Goal: Communication & Community: Participate in discussion

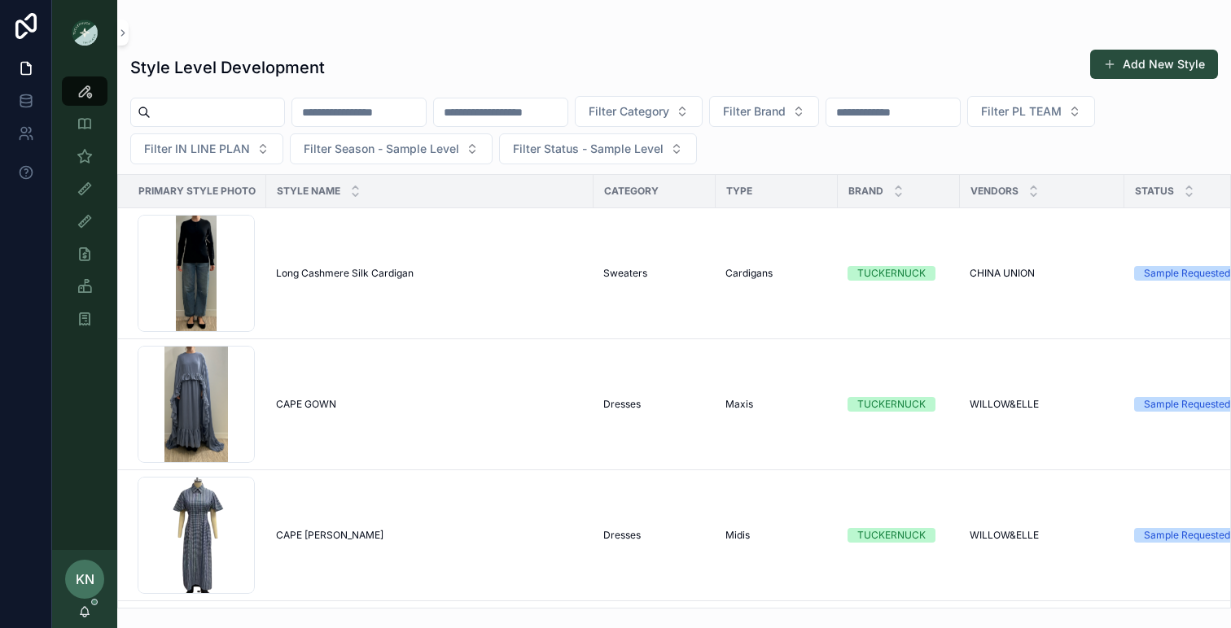
click at [92, 606] on div "KN [PERSON_NAME]" at bounding box center [84, 589] width 65 height 78
click at [88, 612] on icon "scrollable content" at bounding box center [85, 610] width 9 height 7
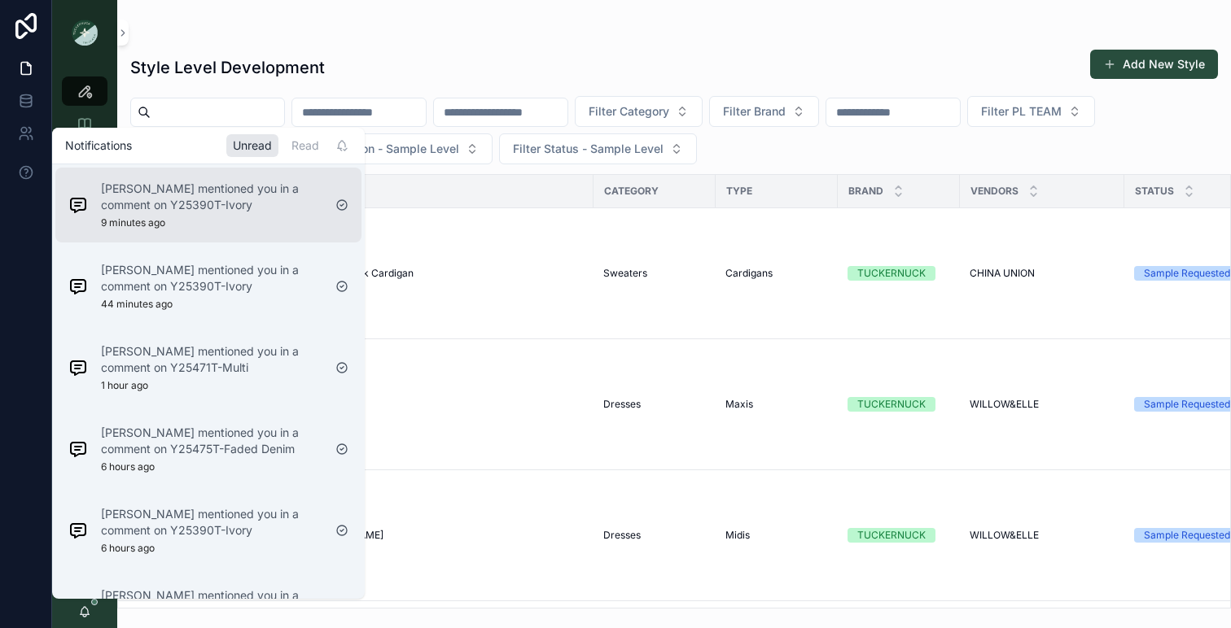
click at [261, 191] on p "[PERSON_NAME] mentioned you in a comment on Y25390T-Ivory" at bounding box center [211, 197] width 221 height 33
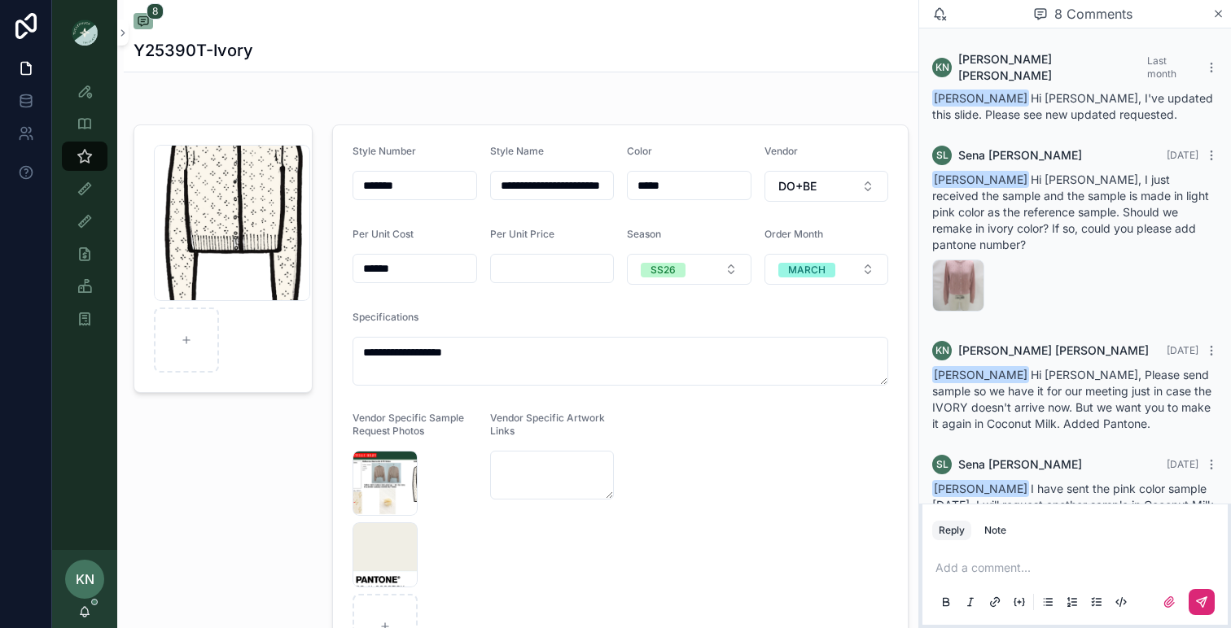
scroll to position [475, 0]
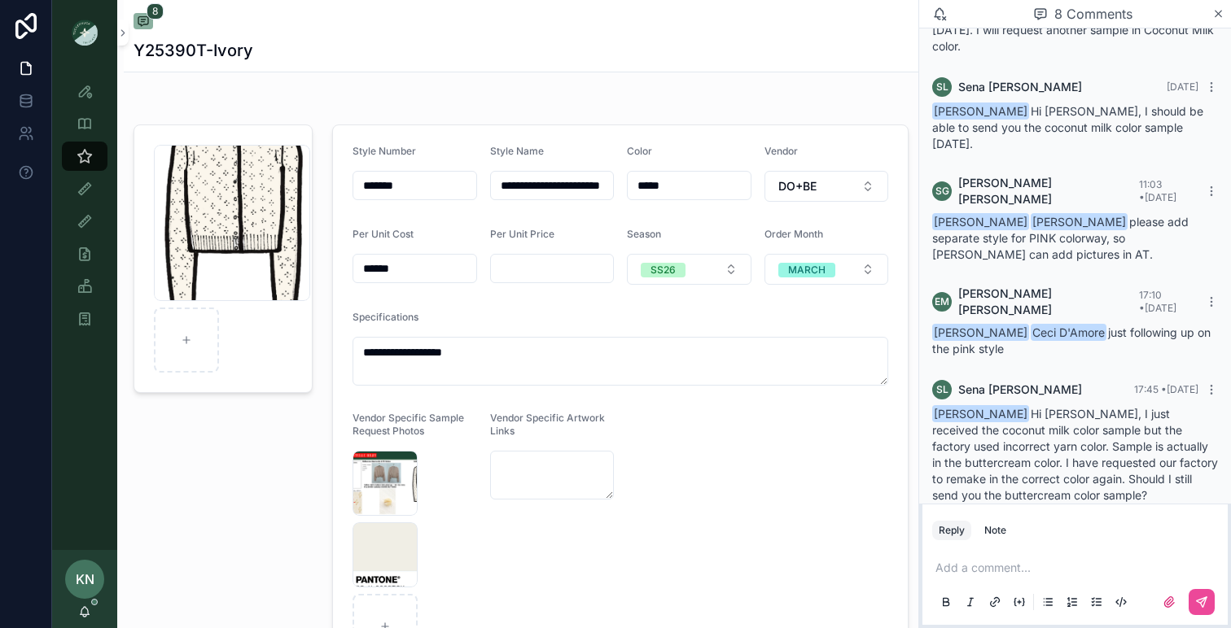
click at [970, 518] on icon "scrollable content" at bounding box center [970, 524] width 13 height 13
click at [950, 510] on div "Y25390T-칼라-요청-샘플-QYF-(F) .JPG" at bounding box center [958, 536] width 52 height 52
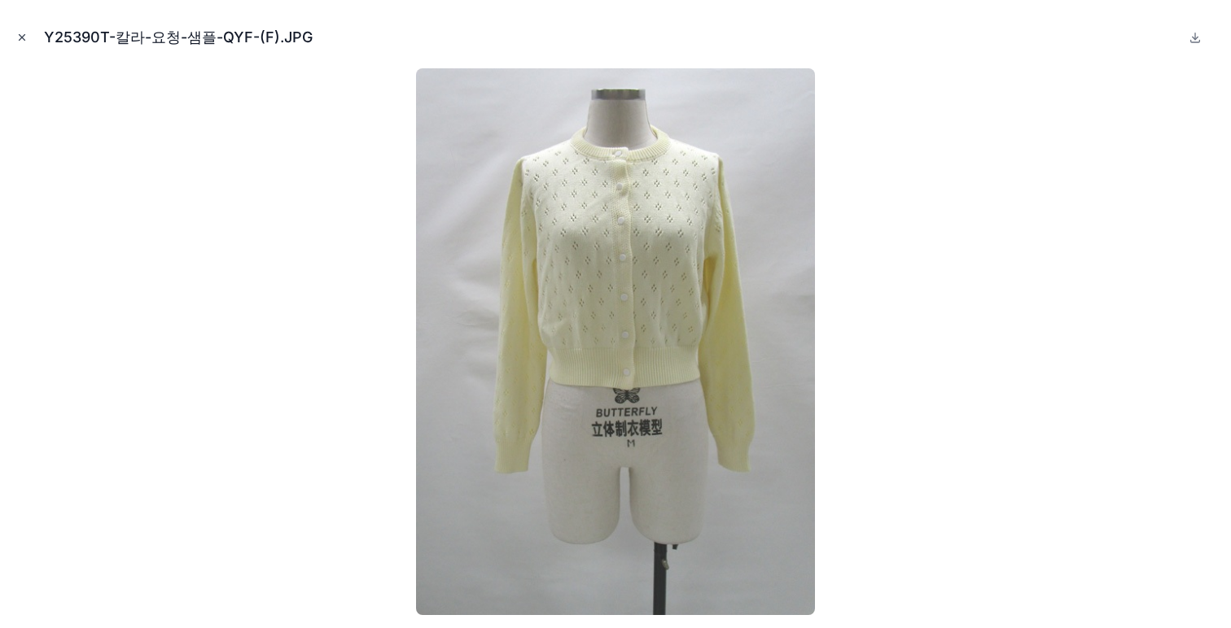
click at [20, 36] on icon "Close modal" at bounding box center [23, 38] width 6 height 6
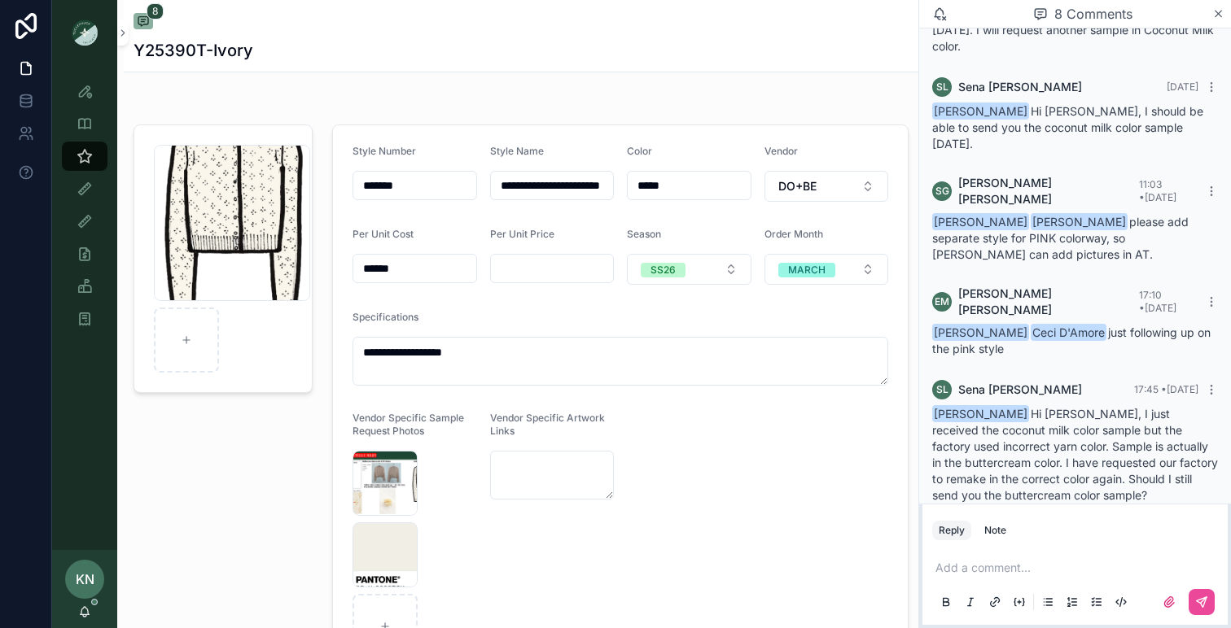
click at [1043, 568] on p "scrollable content" at bounding box center [1078, 568] width 286 height 16
click at [995, 531] on span "[PERSON_NAME]" at bounding box center [1062, 525] width 196 height 16
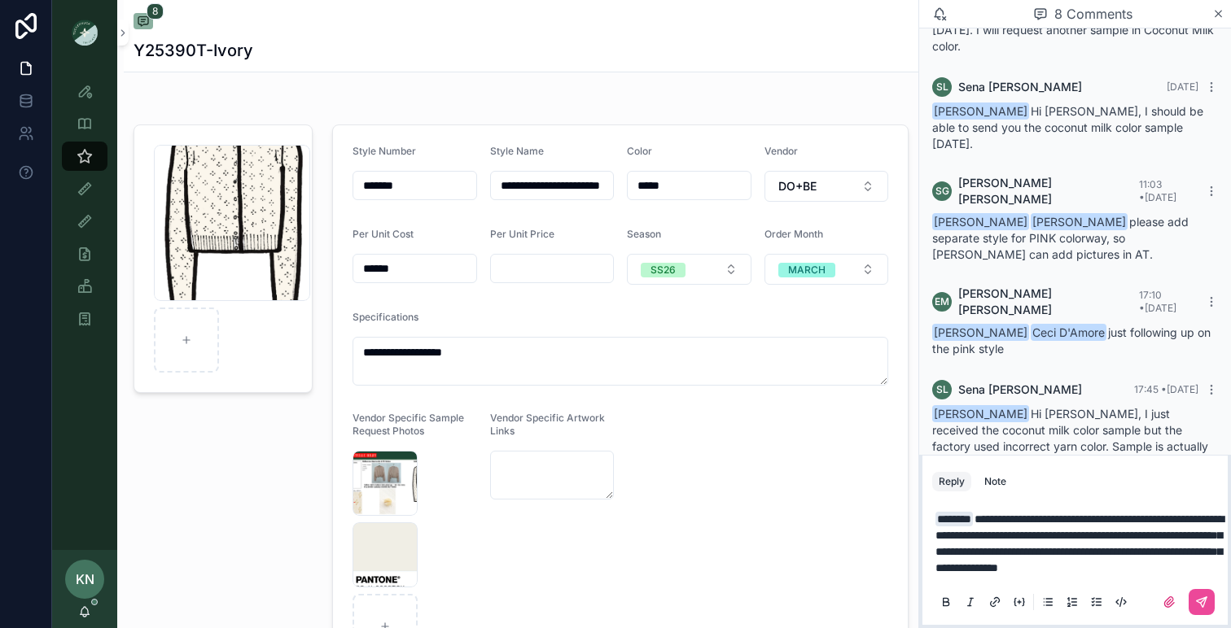
click at [1181, 553] on span "**********" at bounding box center [1079, 544] width 288 height 60
click at [1201, 606] on icon "scrollable content" at bounding box center [1201, 602] width 10 height 10
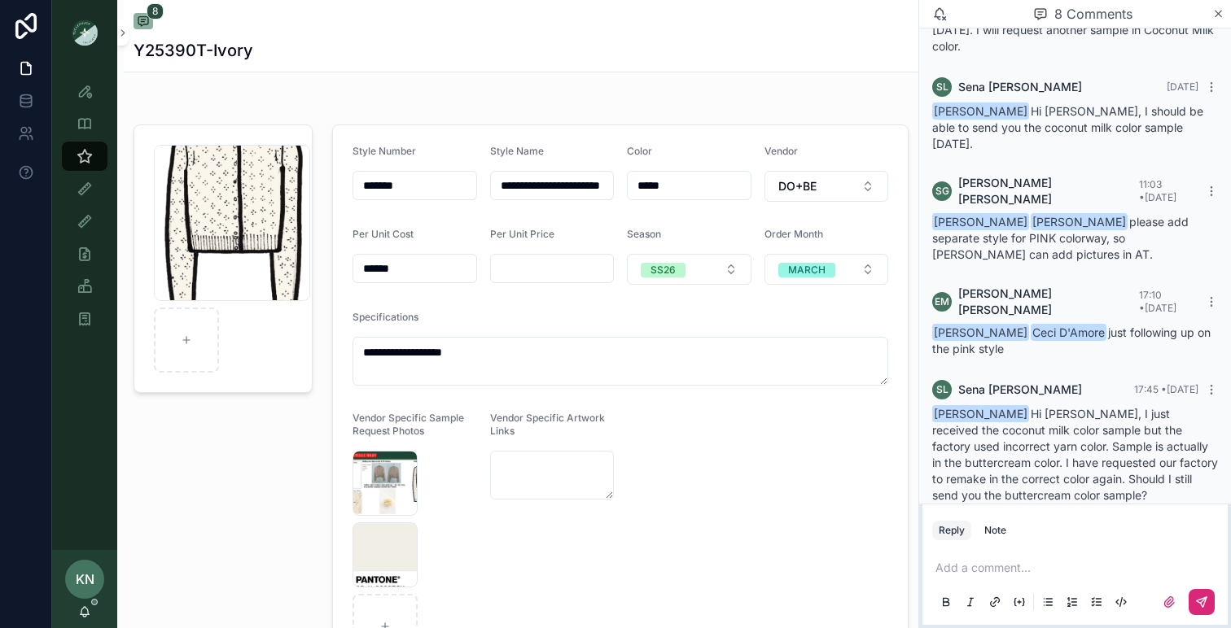
scroll to position [606, 0]
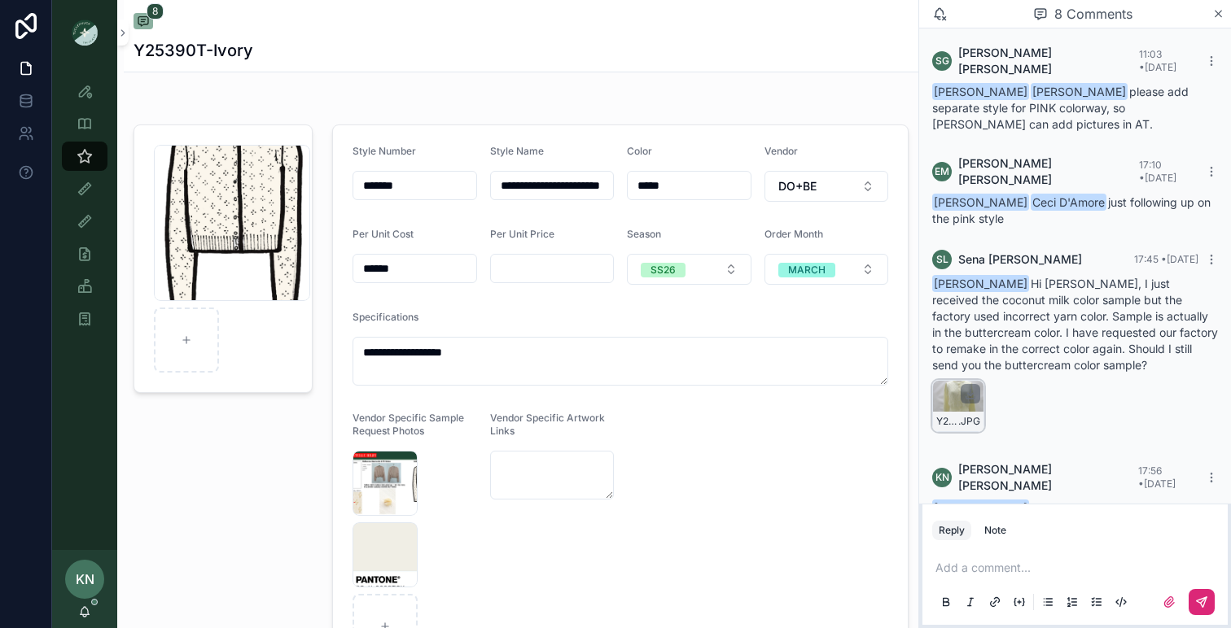
click at [954, 380] on div "Y25390T-칼라-요청-샘플-QYF-(F) .JPG" at bounding box center [958, 406] width 52 height 52
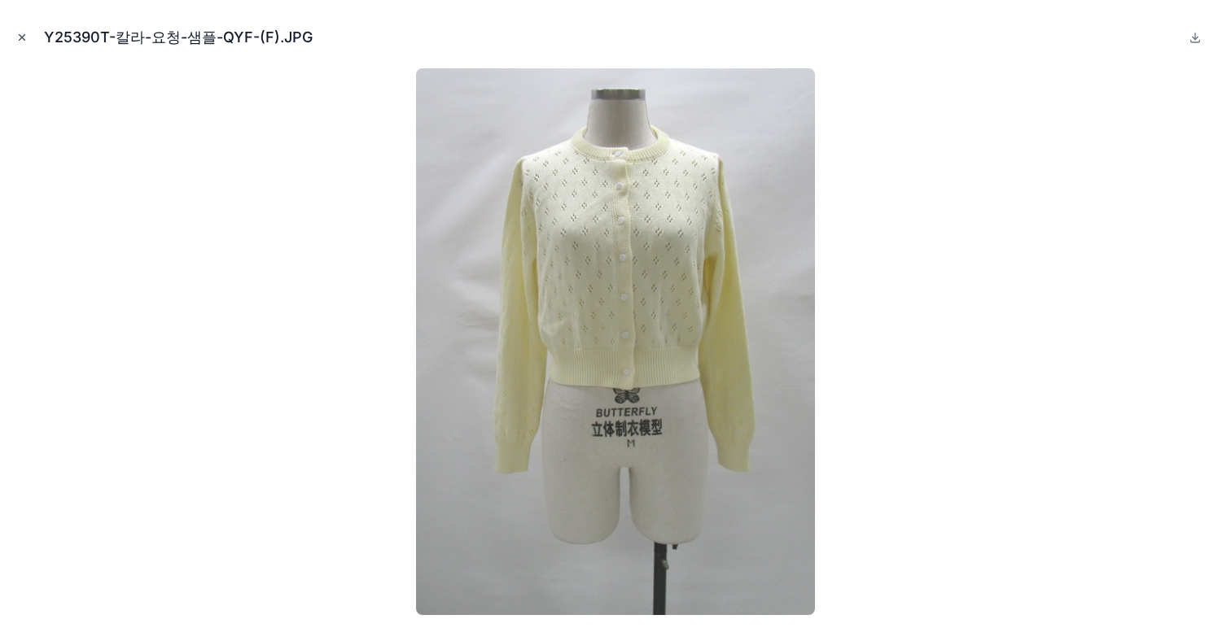
click at [19, 38] on icon "Close modal" at bounding box center [21, 37] width 11 height 11
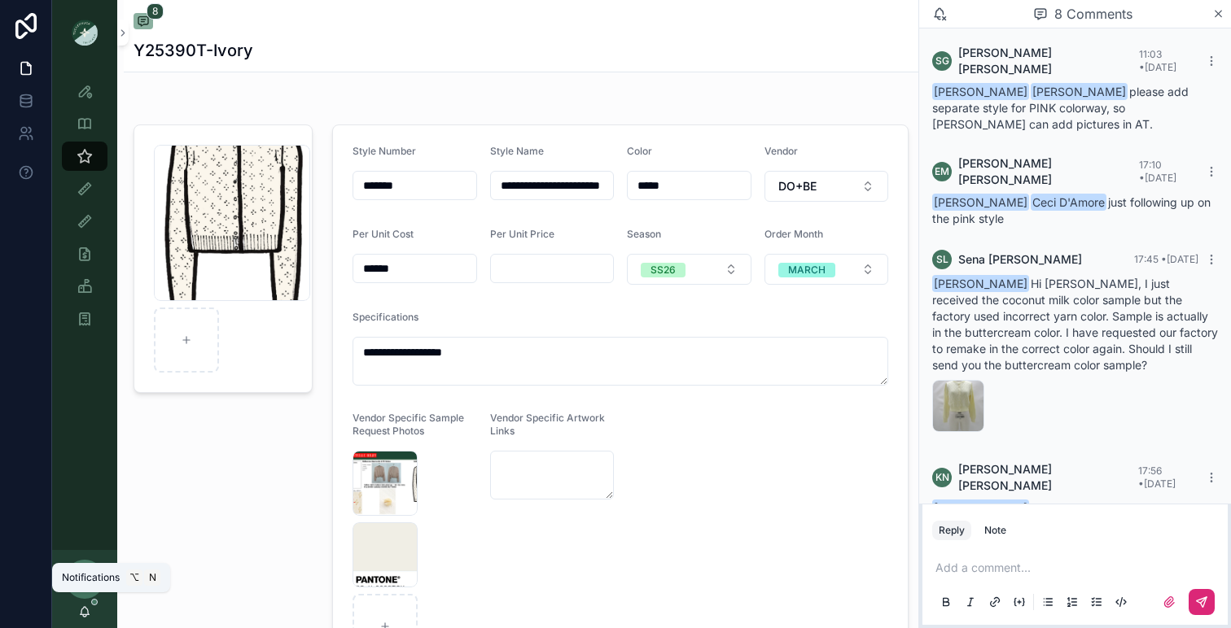
click at [85, 614] on icon "scrollable content" at bounding box center [84, 612] width 13 height 13
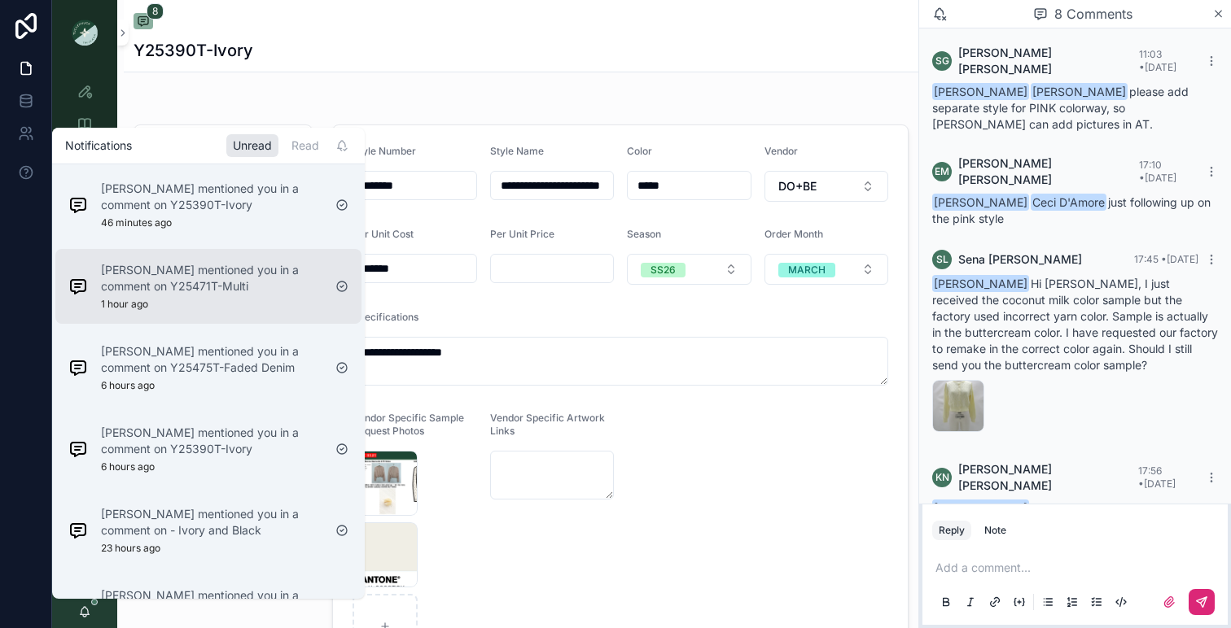
click at [256, 278] on p "[PERSON_NAME] mentioned you in a comment on Y25471T-Multi" at bounding box center [211, 278] width 221 height 33
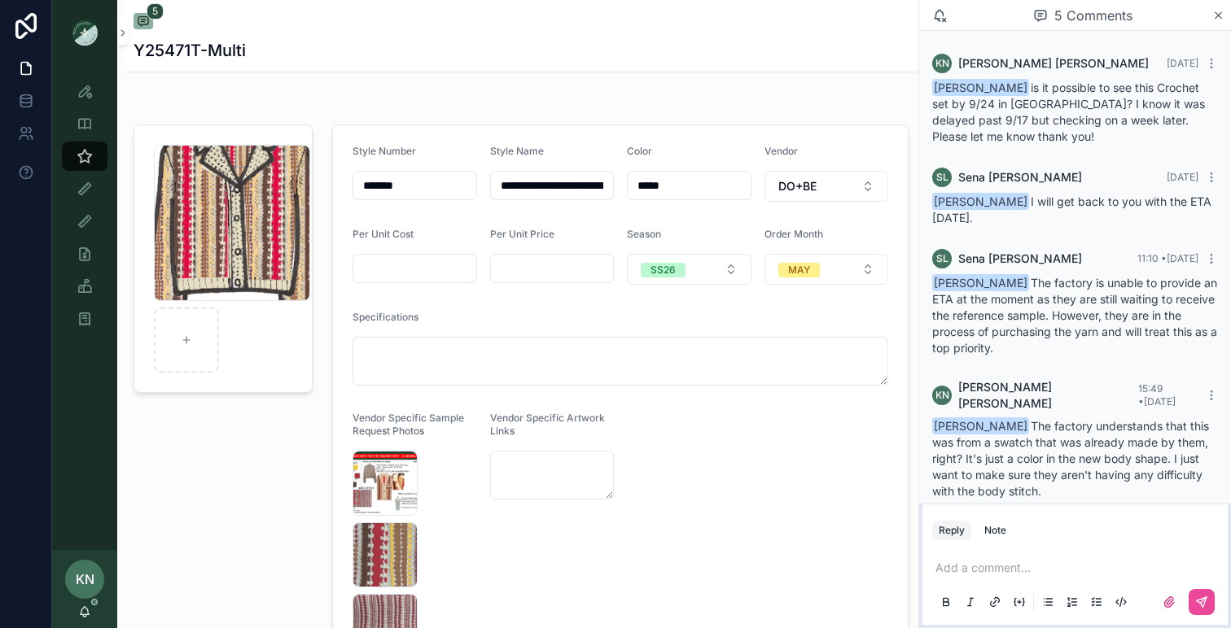
scroll to position [52, 0]
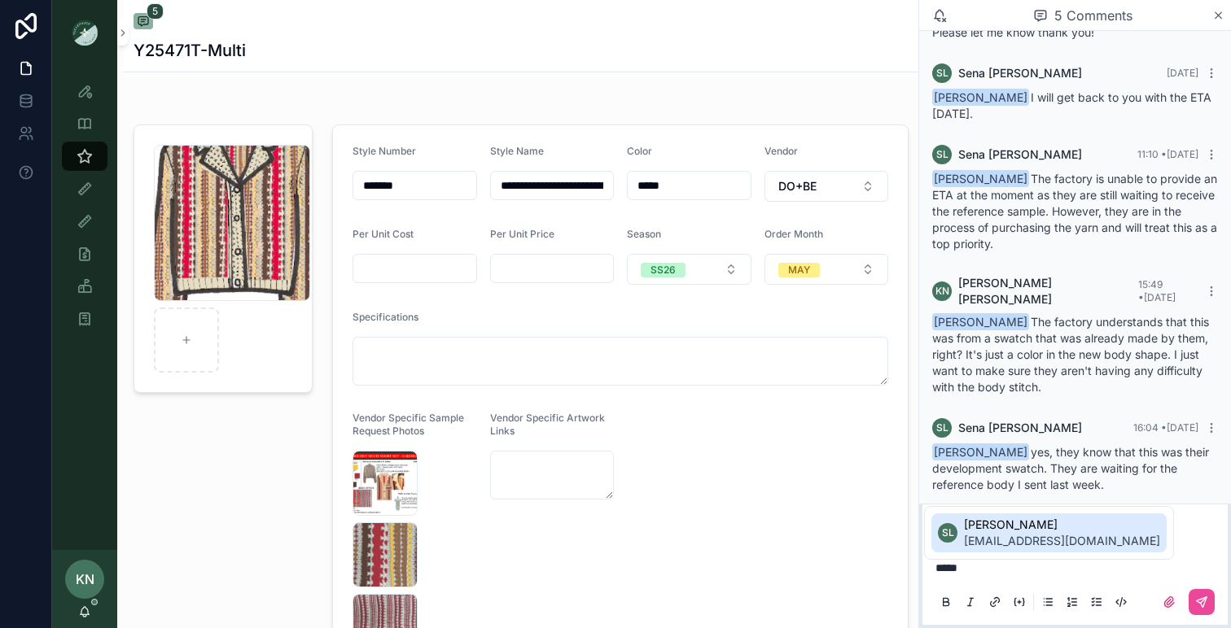
click at [1017, 544] on span "[EMAIL_ADDRESS][DOMAIN_NAME]" at bounding box center [1062, 541] width 196 height 16
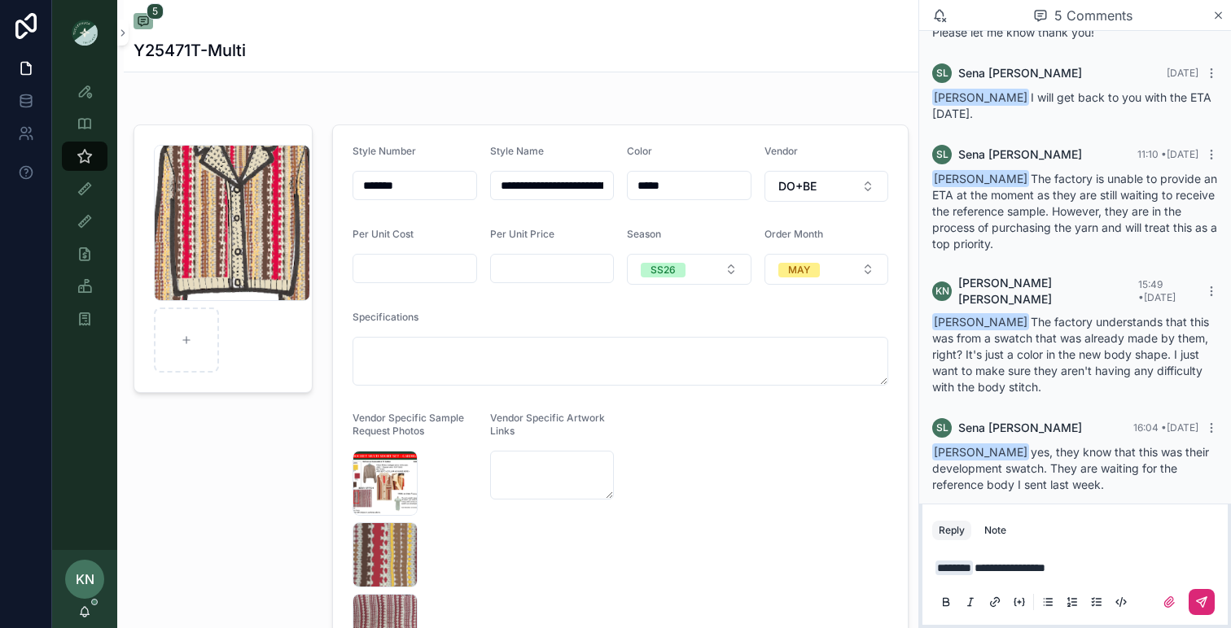
click at [1212, 609] on button "scrollable content" at bounding box center [1201, 602] width 26 height 26
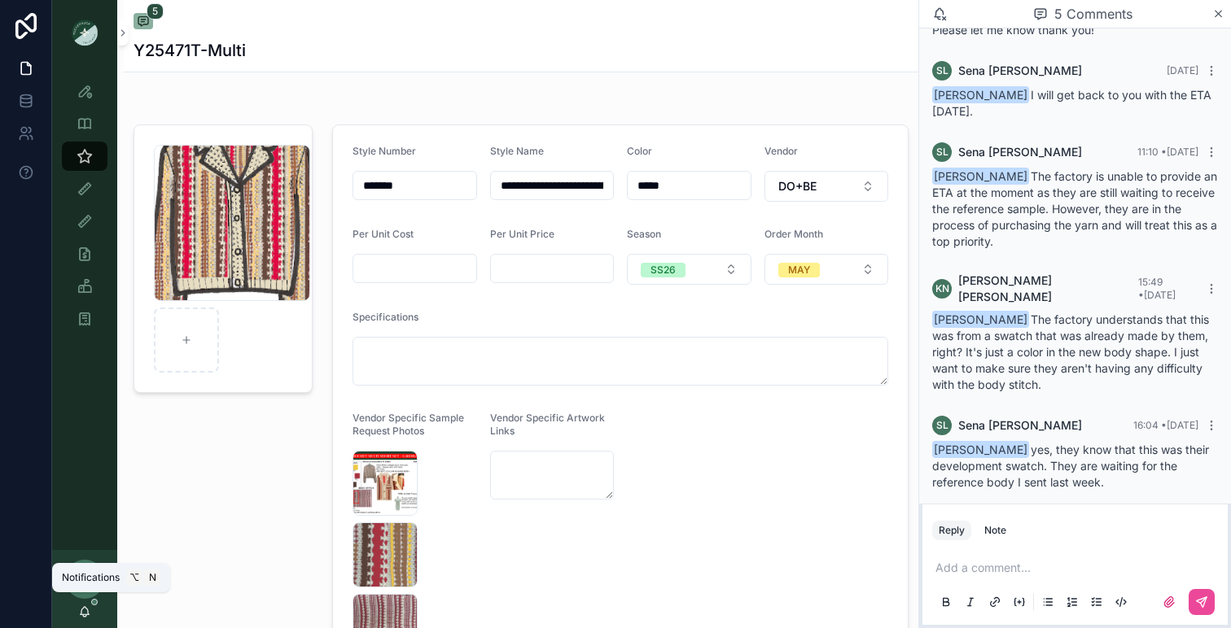
click at [79, 612] on icon "scrollable content" at bounding box center [84, 612] width 13 height 13
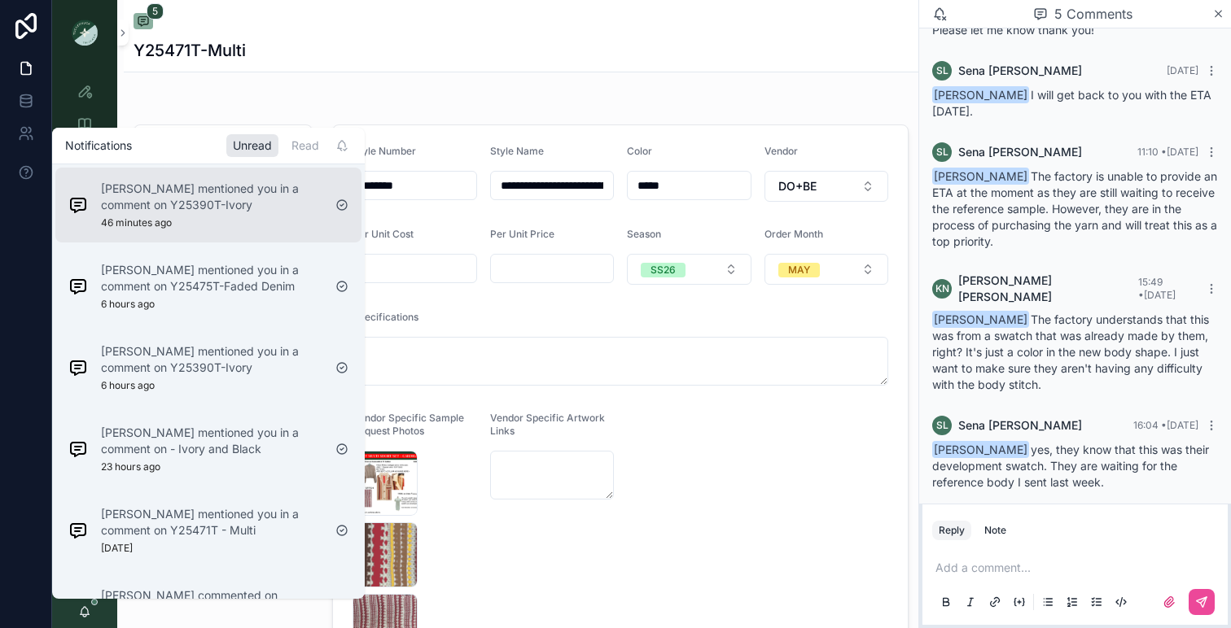
click at [230, 221] on div "[PERSON_NAME] mentioned you in a comment on Y25390T-Ivory 46 minutes ago" at bounding box center [211, 205] width 221 height 49
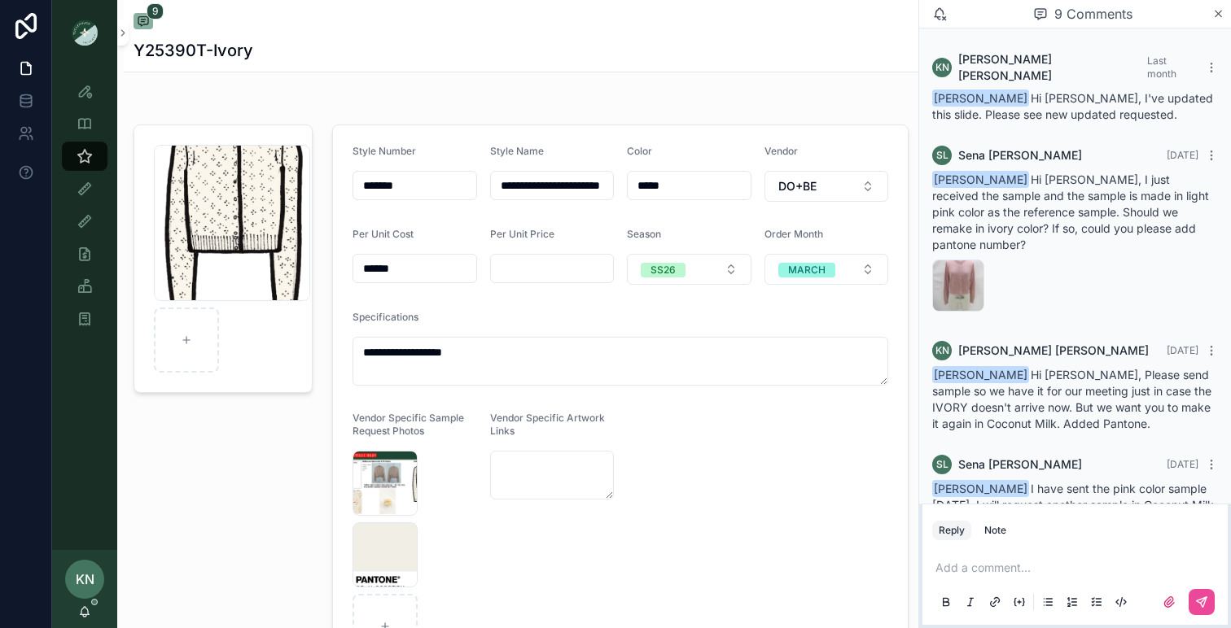
scroll to position [606, 0]
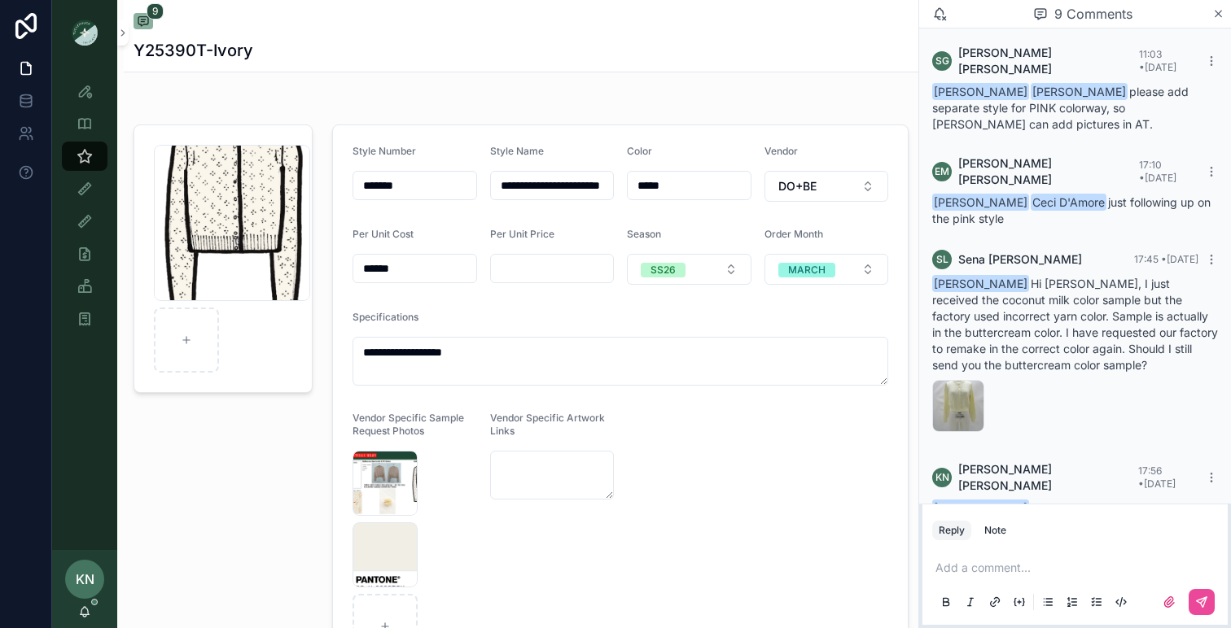
click at [94, 606] on div "KN [PERSON_NAME]" at bounding box center [84, 589] width 65 height 78
click at [85, 615] on icon "scrollable content" at bounding box center [84, 612] width 13 height 13
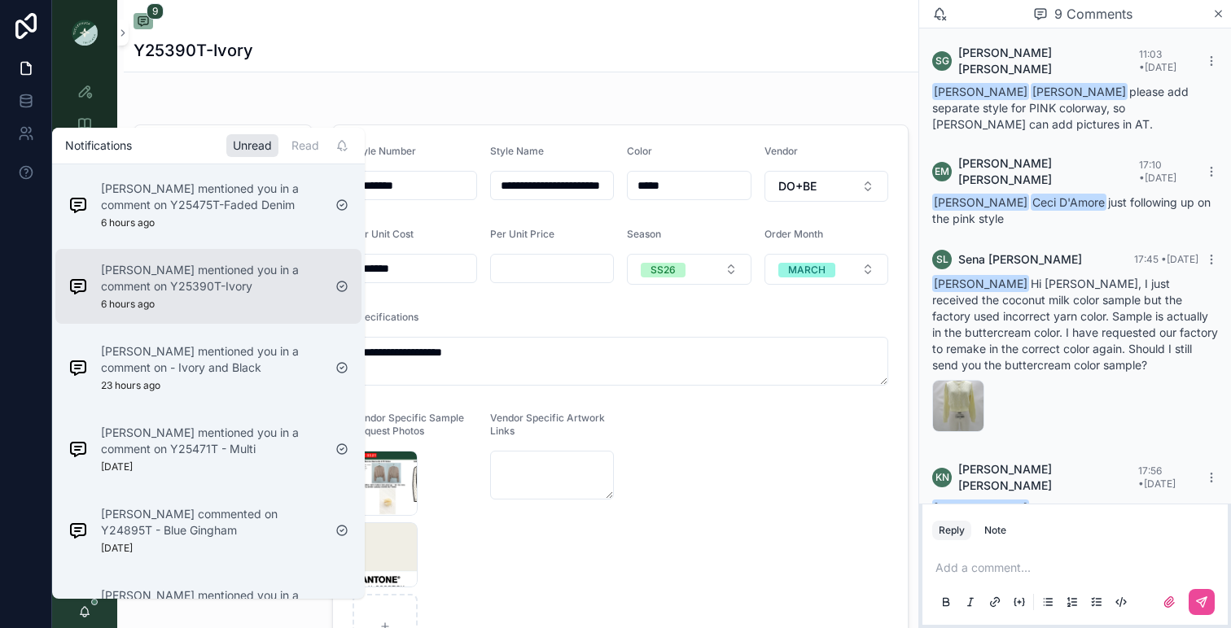
click at [219, 292] on p "[PERSON_NAME] mentioned you in a comment on Y25390T-Ivory" at bounding box center [211, 278] width 221 height 33
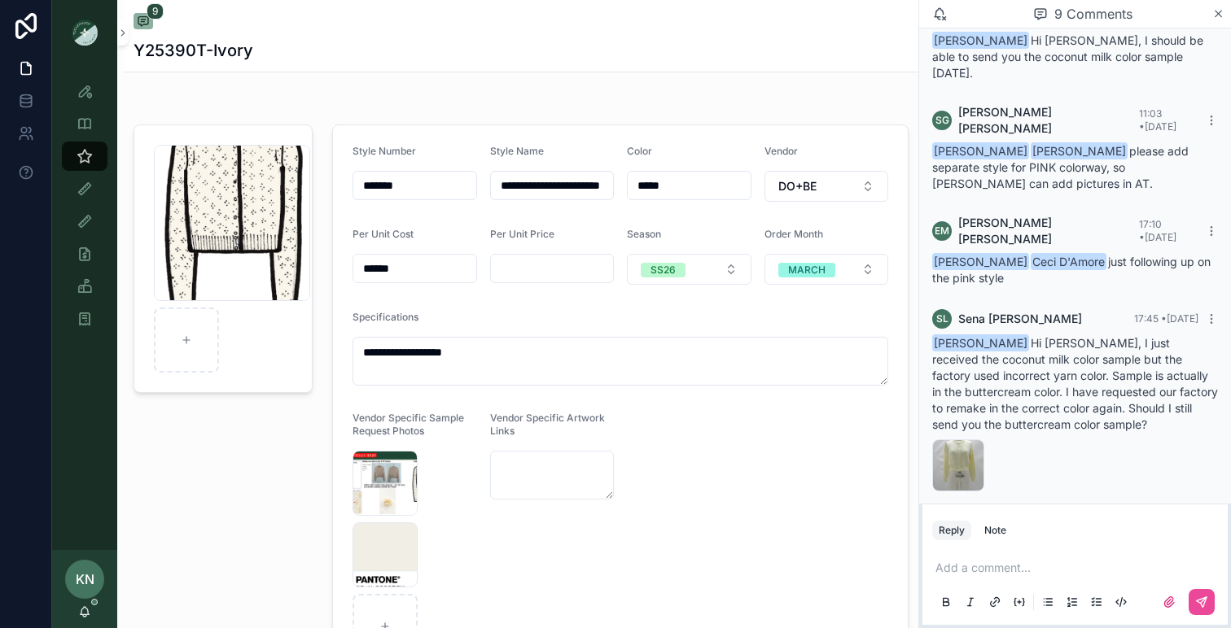
scroll to position [543, 0]
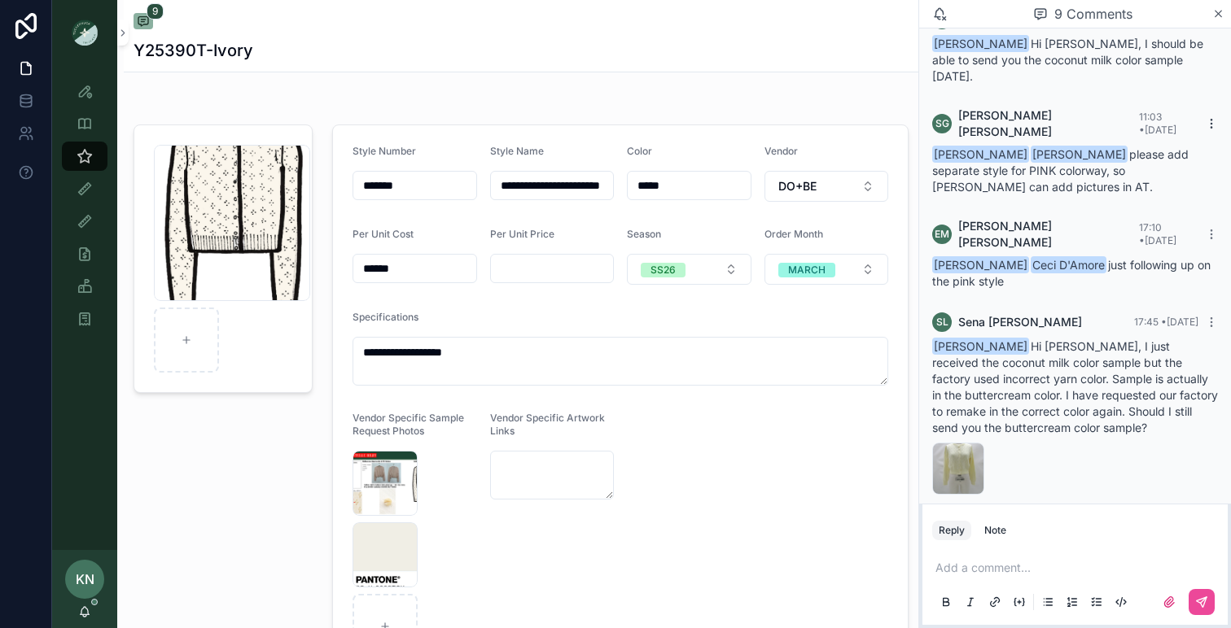
click at [1211, 127] on icon "scrollable content" at bounding box center [1210, 127] width 1 height 1
click at [1185, 147] on span "[PERSON_NAME] [PERSON_NAME] please add separate style for PINK colorway, so [PE…" at bounding box center [1060, 170] width 256 height 46
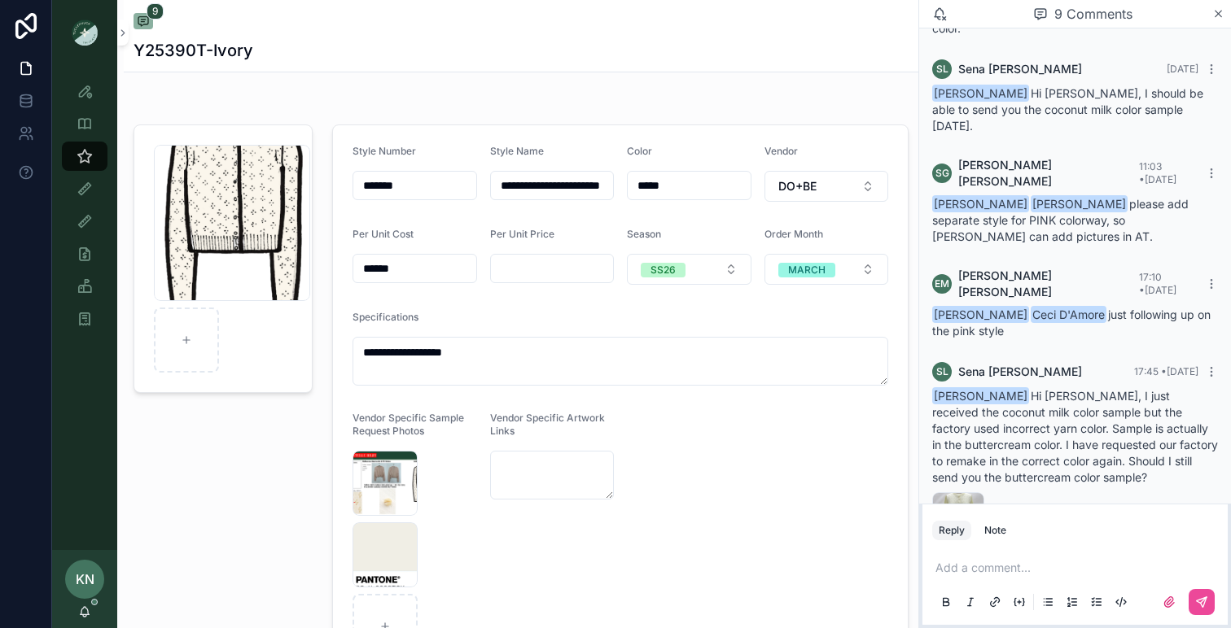
scroll to position [495, 0]
click at [1014, 195] on span "[PERSON_NAME] [PERSON_NAME] please add separate style for PINK colorway, so [PE…" at bounding box center [1060, 218] width 256 height 46
click at [993, 566] on p "scrollable content" at bounding box center [1078, 568] width 286 height 16
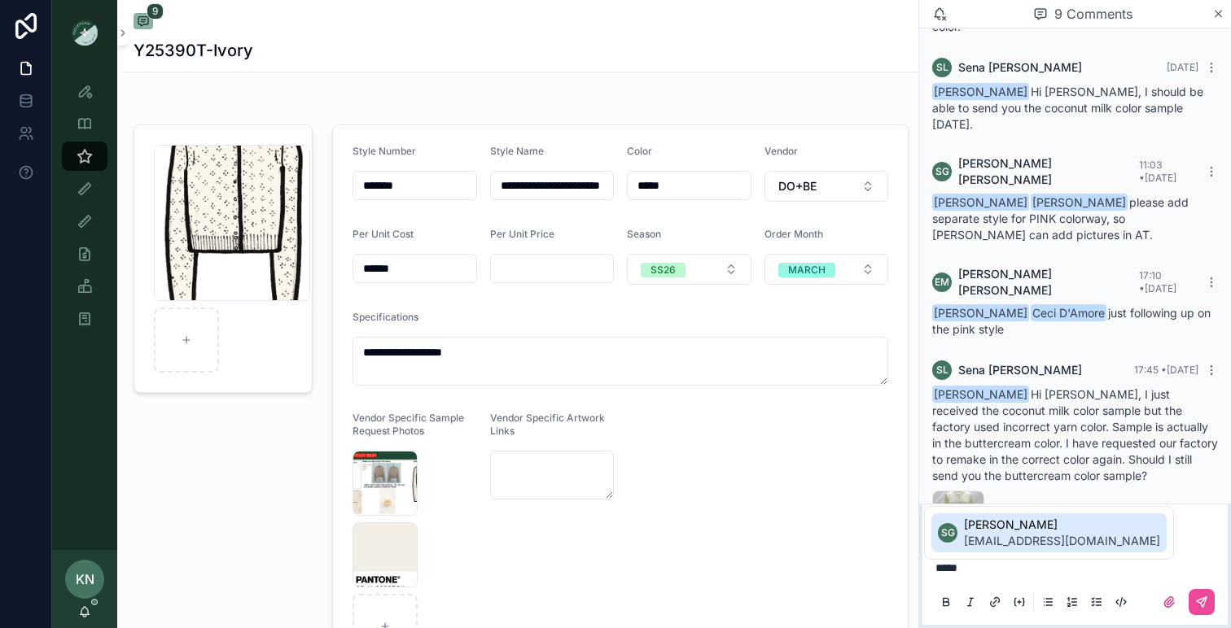
click at [1009, 540] on span "[EMAIL_ADDRESS][DOMAIN_NAME]" at bounding box center [1062, 541] width 196 height 16
click at [1036, 527] on span "EM" at bounding box center [1032, 533] width 15 height 13
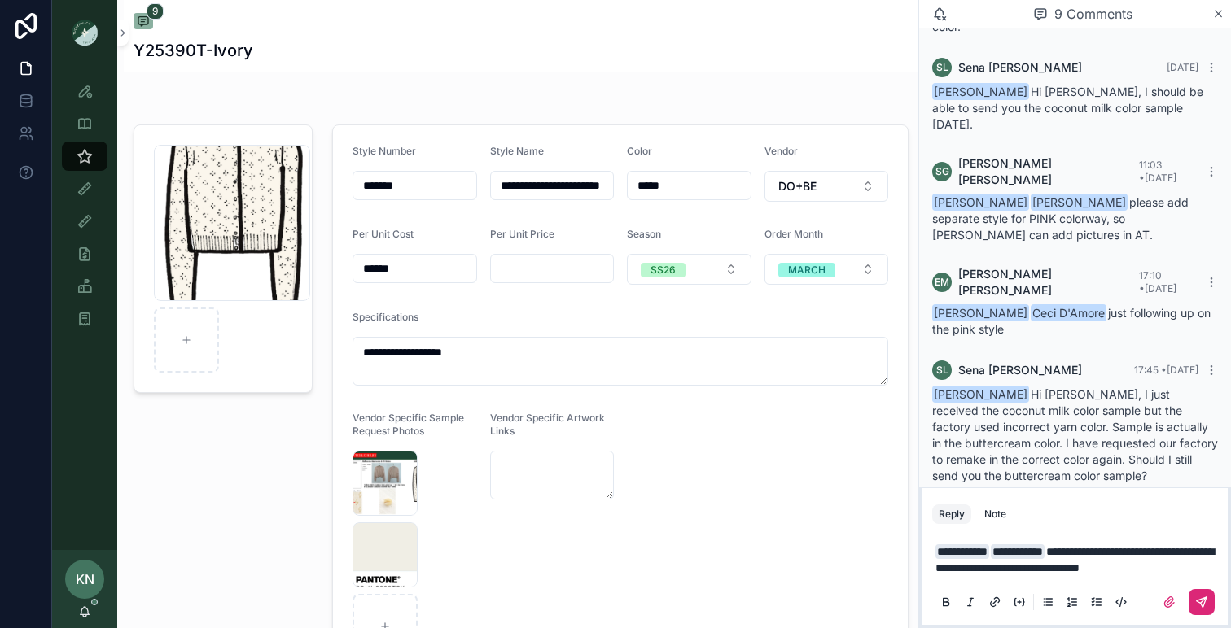
click at [1206, 596] on icon "scrollable content" at bounding box center [1201, 602] width 13 height 13
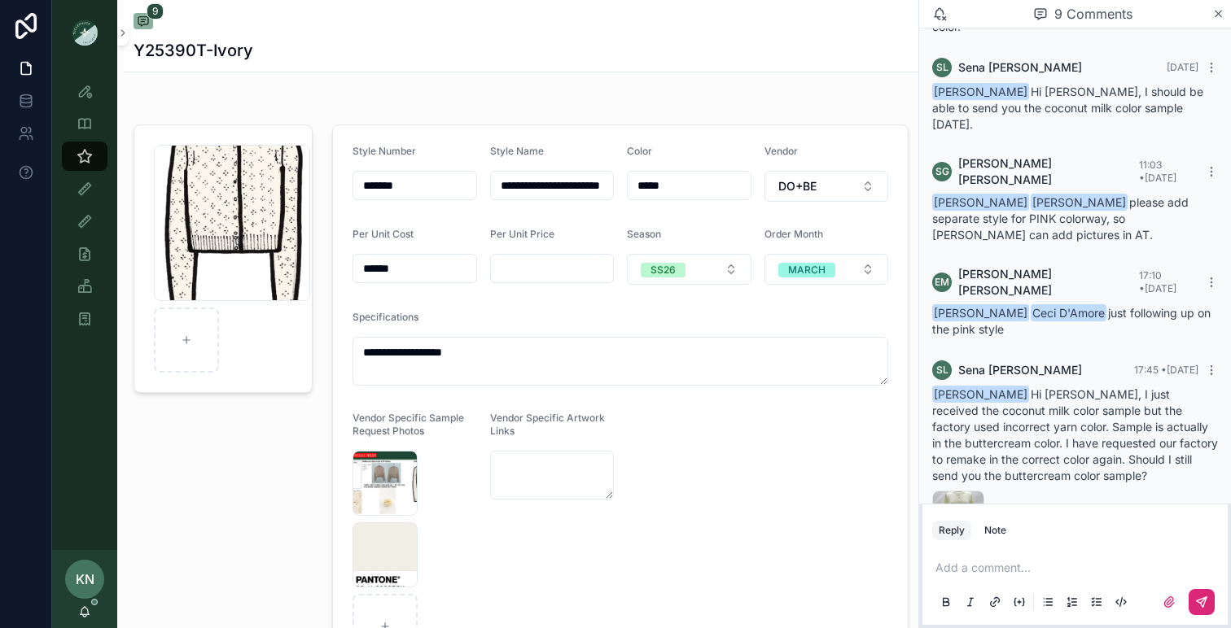
scroll to position [703, 0]
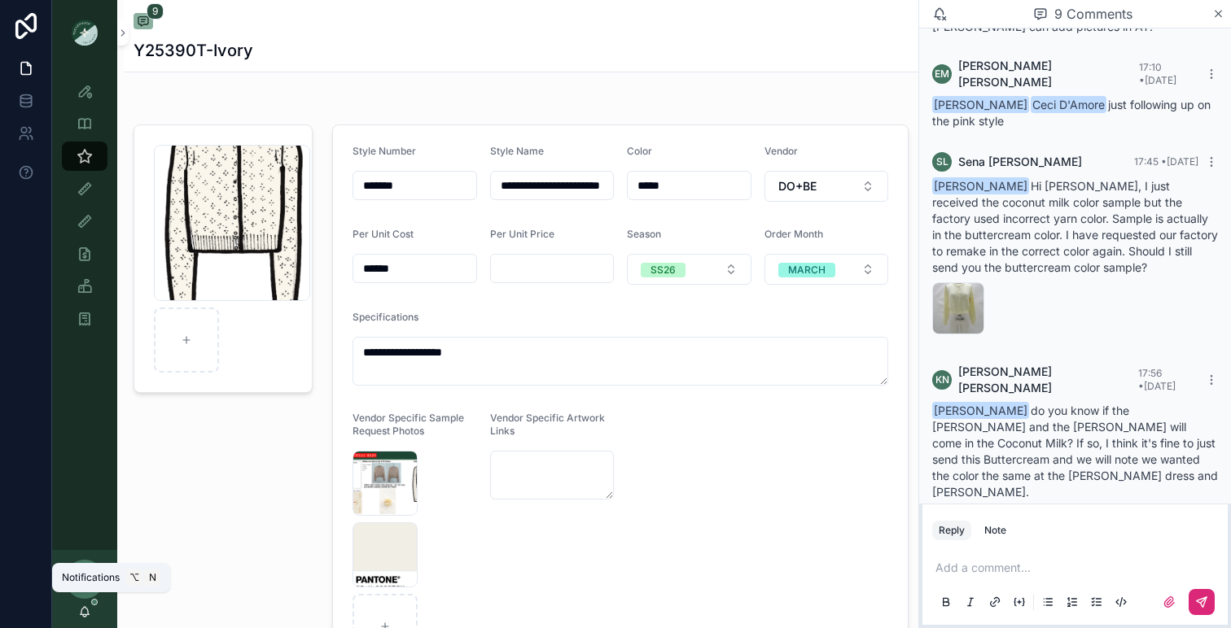
click at [86, 607] on icon "scrollable content" at bounding box center [84, 612] width 13 height 13
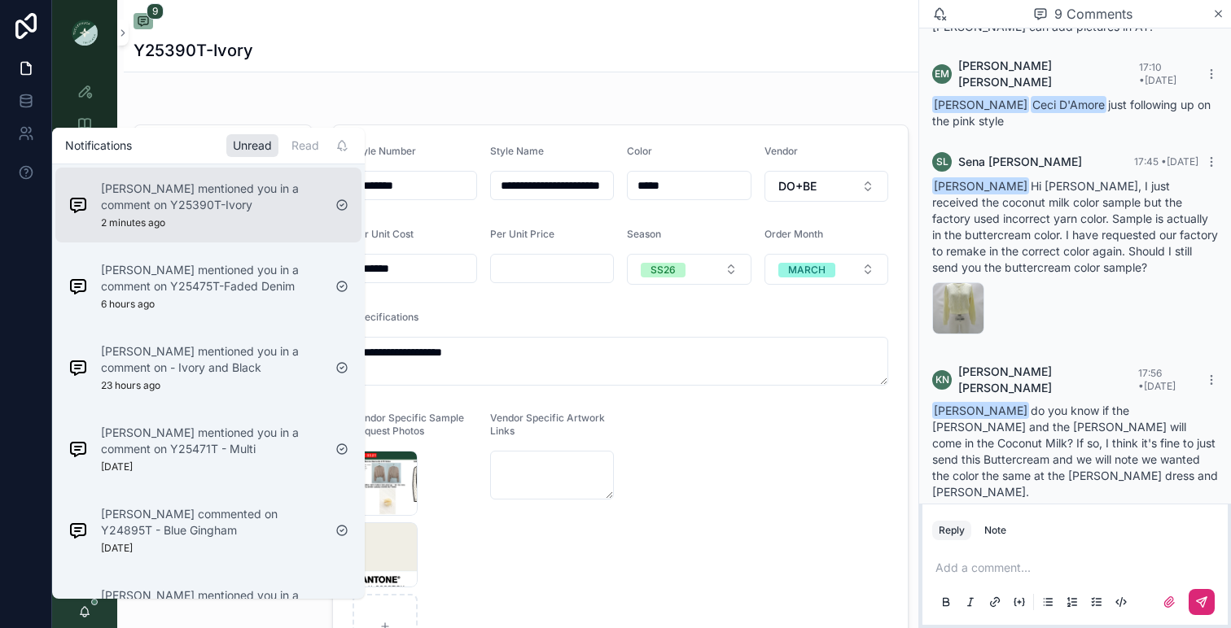
click at [182, 221] on div "[PERSON_NAME] mentioned you in a comment on Y25390T-Ivory 2 minutes ago" at bounding box center [211, 205] width 221 height 49
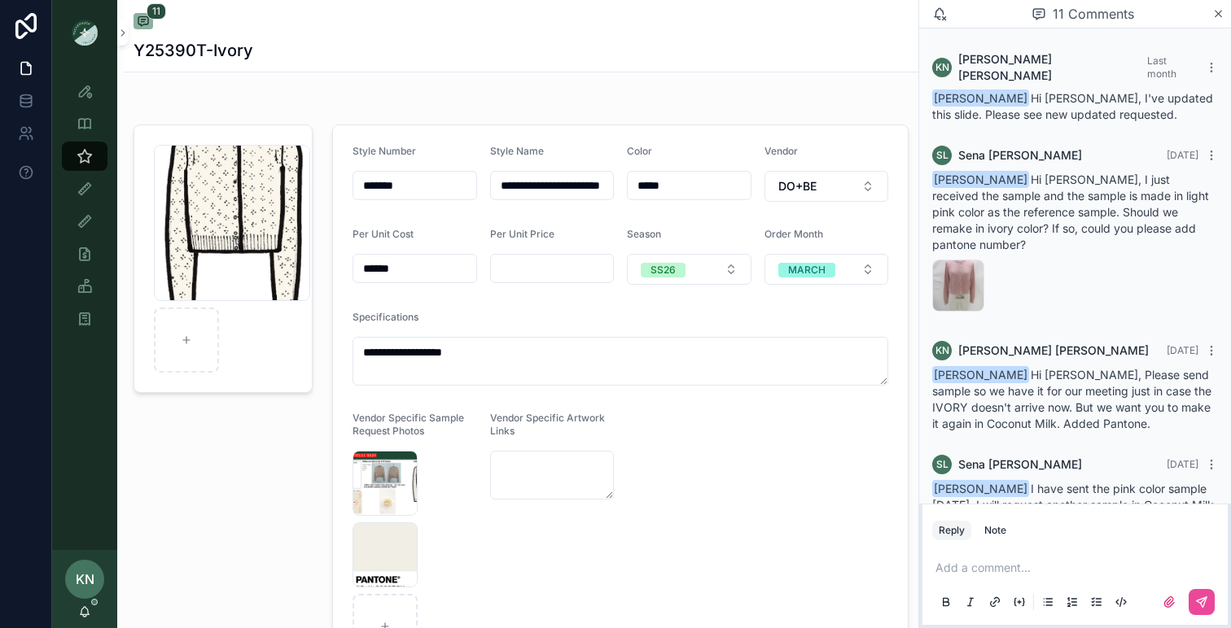
scroll to position [898, 0]
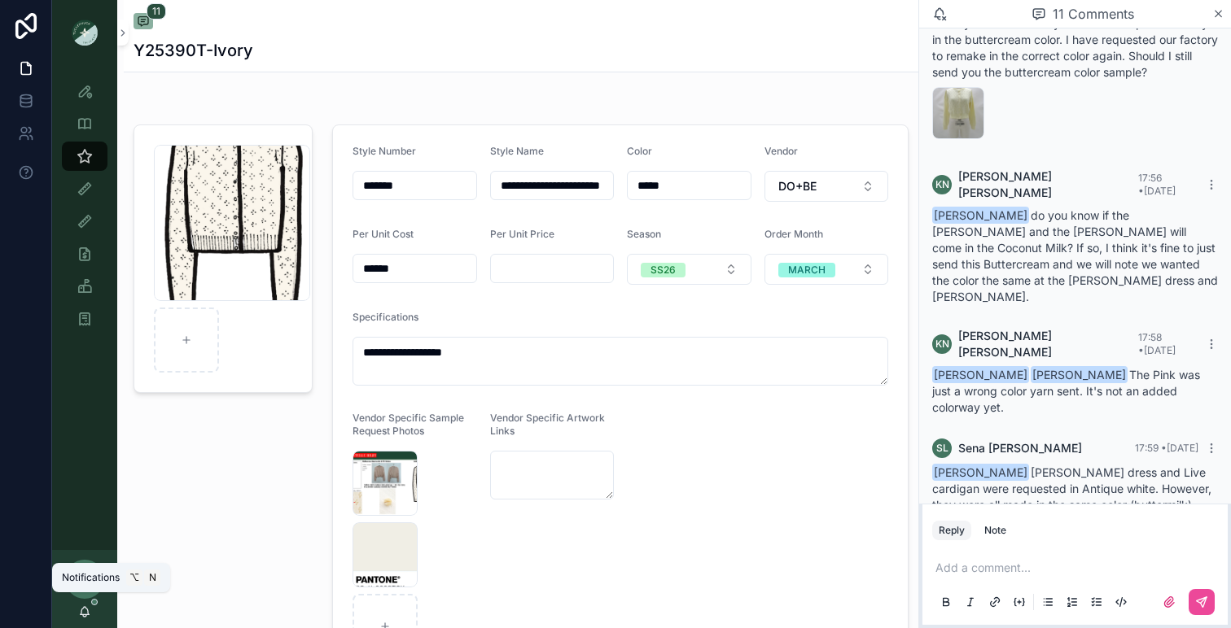
click at [81, 611] on icon "scrollable content" at bounding box center [85, 610] width 9 height 7
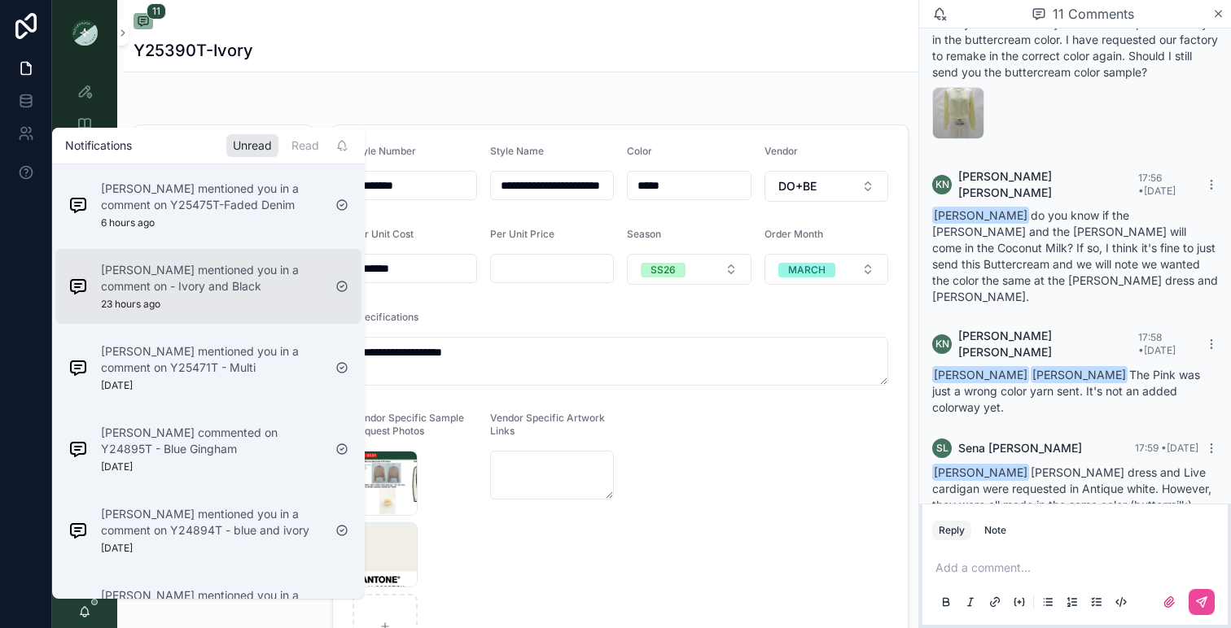
click at [172, 295] on div "[PERSON_NAME] mentioned you in a comment on - Ivory and Black 23 hours ago" at bounding box center [211, 286] width 221 height 49
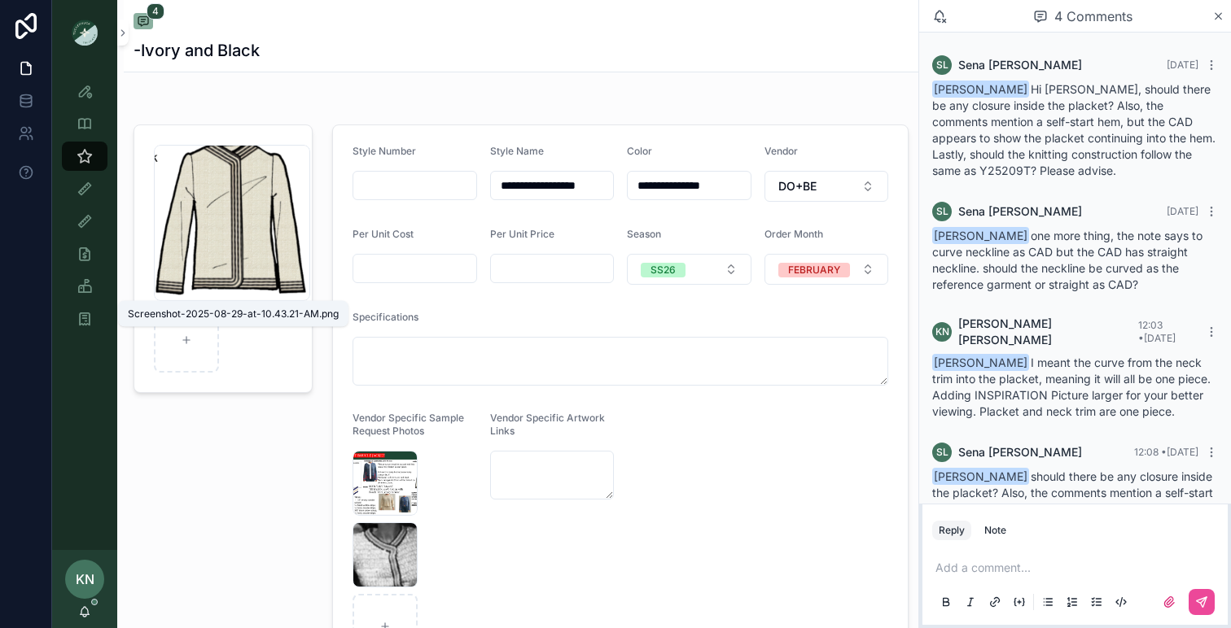
scroll to position [73, 0]
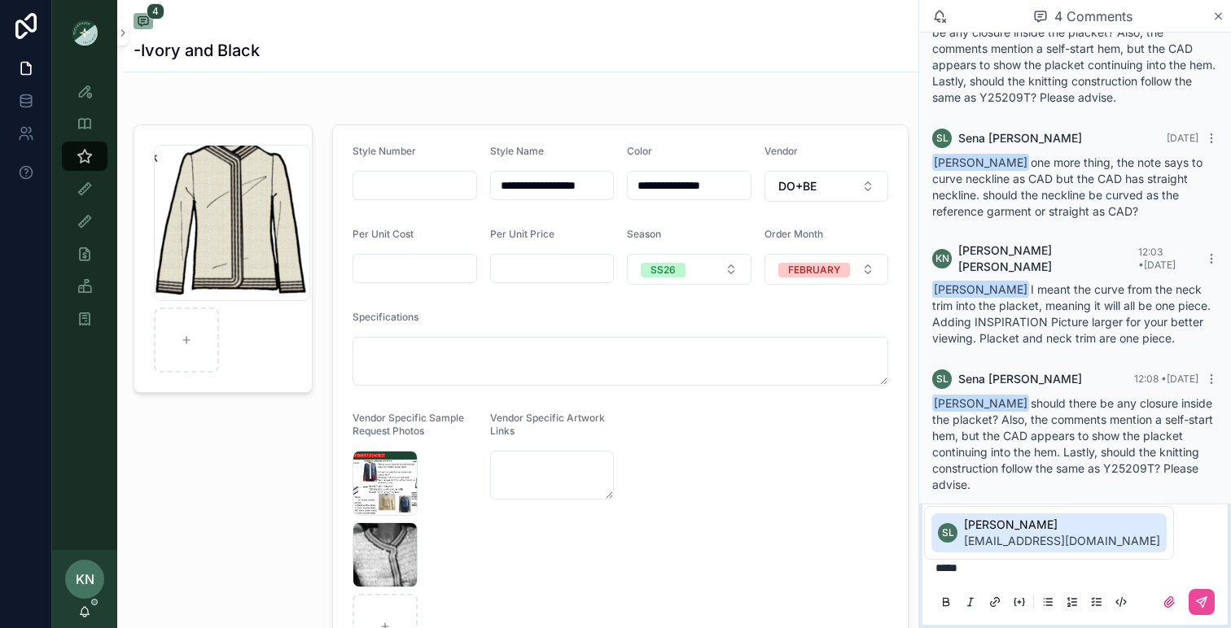
click at [1017, 543] on span "[EMAIL_ADDRESS][DOMAIN_NAME]" at bounding box center [1062, 541] width 196 height 16
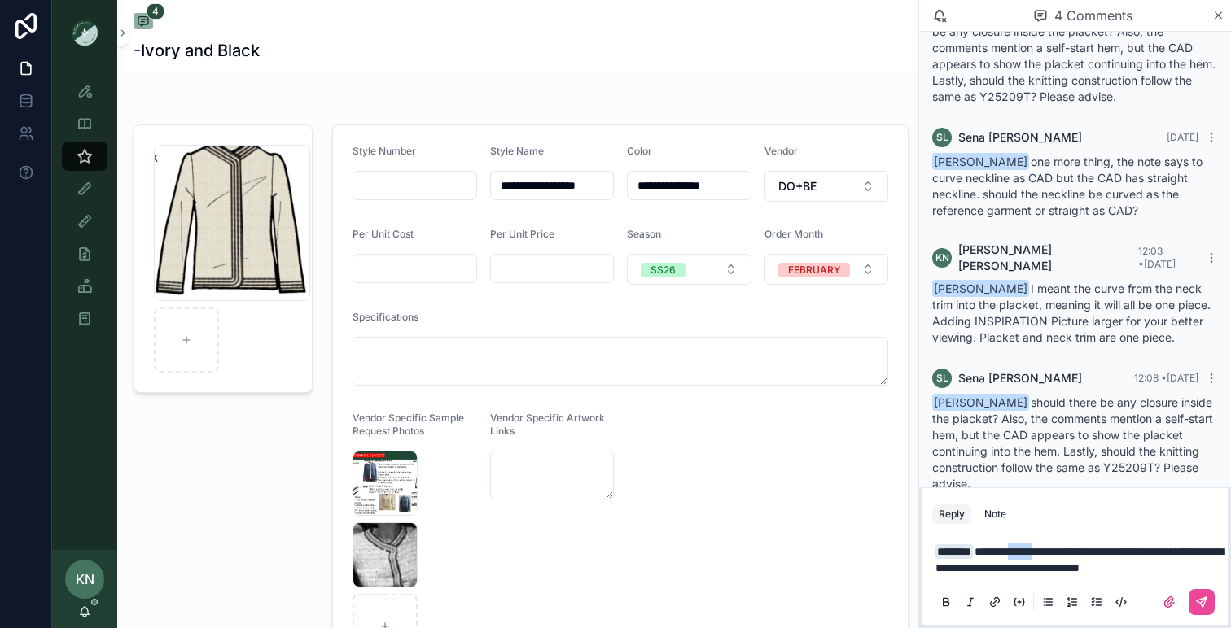
drag, startPoint x: 1064, startPoint y: 551, endPoint x: 1032, endPoint y: 551, distance: 31.7
click at [1032, 551] on span "**********" at bounding box center [1079, 560] width 288 height 28
click at [1200, 598] on icon "scrollable content" at bounding box center [1201, 602] width 10 height 10
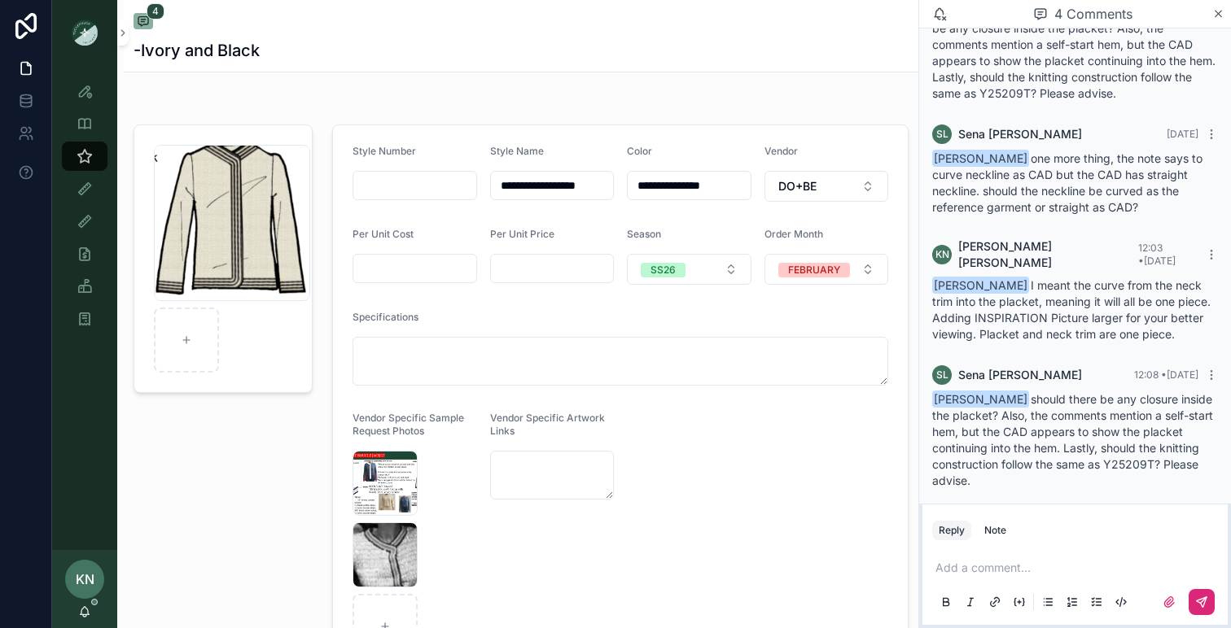
scroll to position [151, 0]
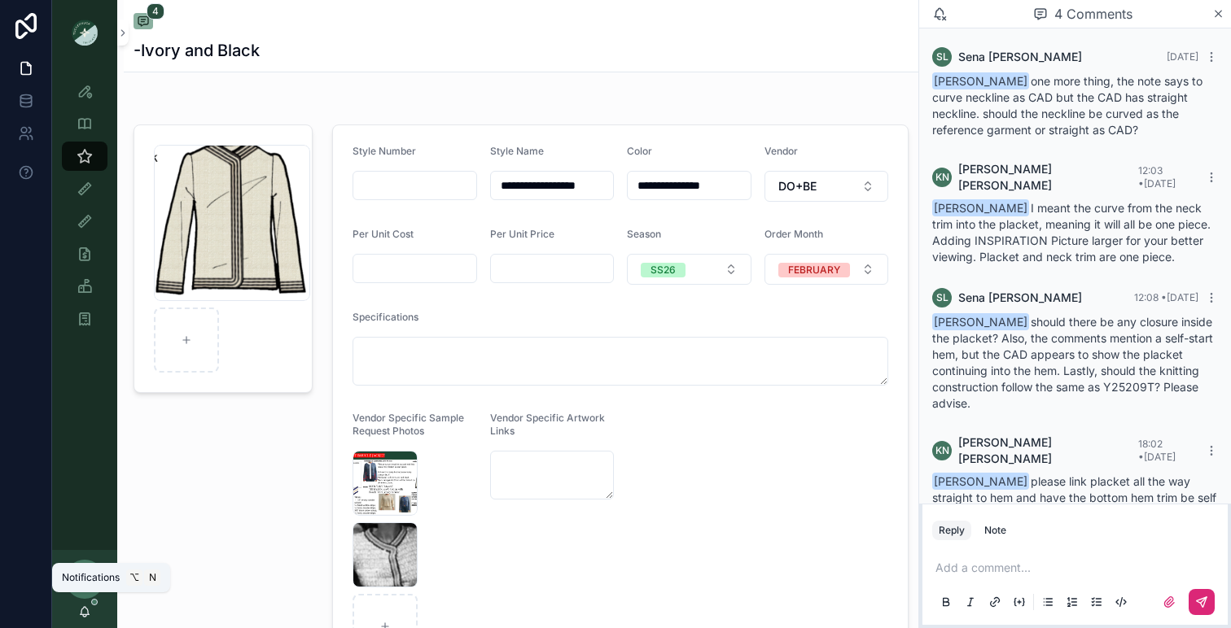
click at [89, 614] on icon "scrollable content" at bounding box center [85, 610] width 9 height 7
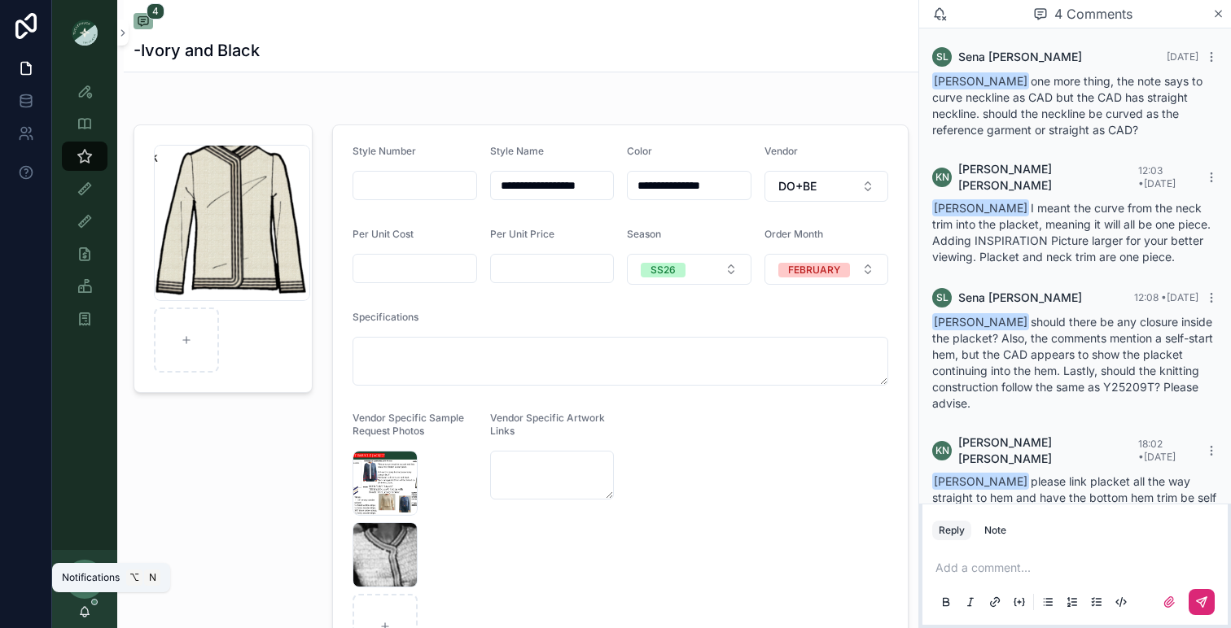
click at [89, 613] on icon "scrollable content" at bounding box center [84, 612] width 13 height 13
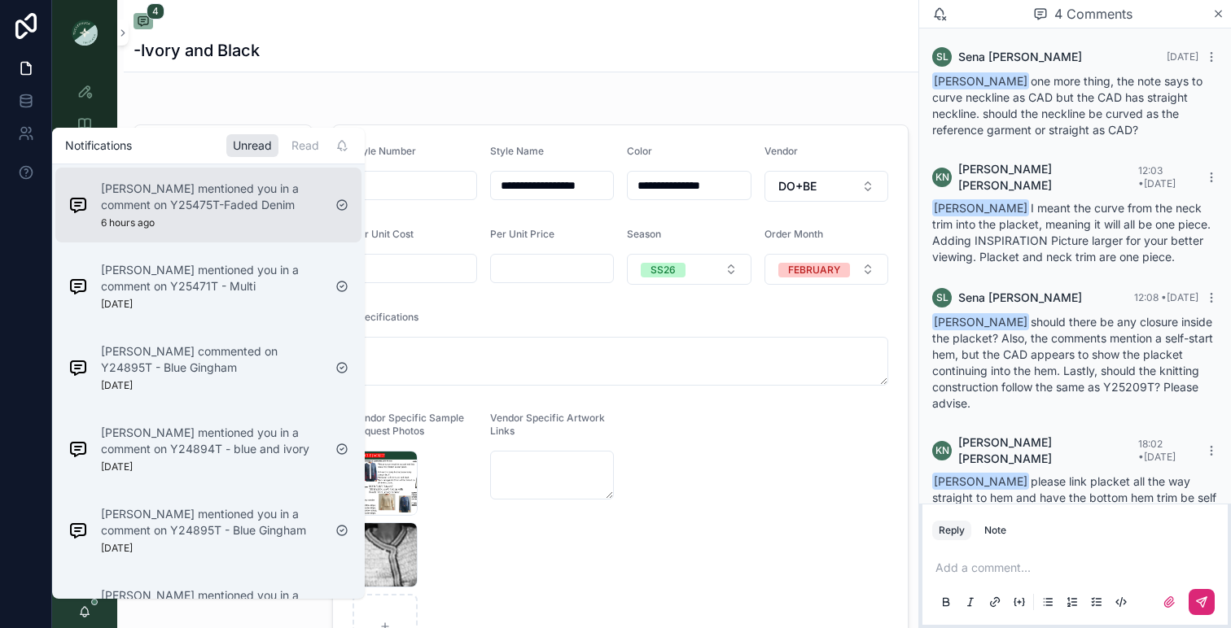
click at [212, 201] on p "[PERSON_NAME] mentioned you in a comment on Y25475T-Faded Denim" at bounding box center [211, 197] width 221 height 33
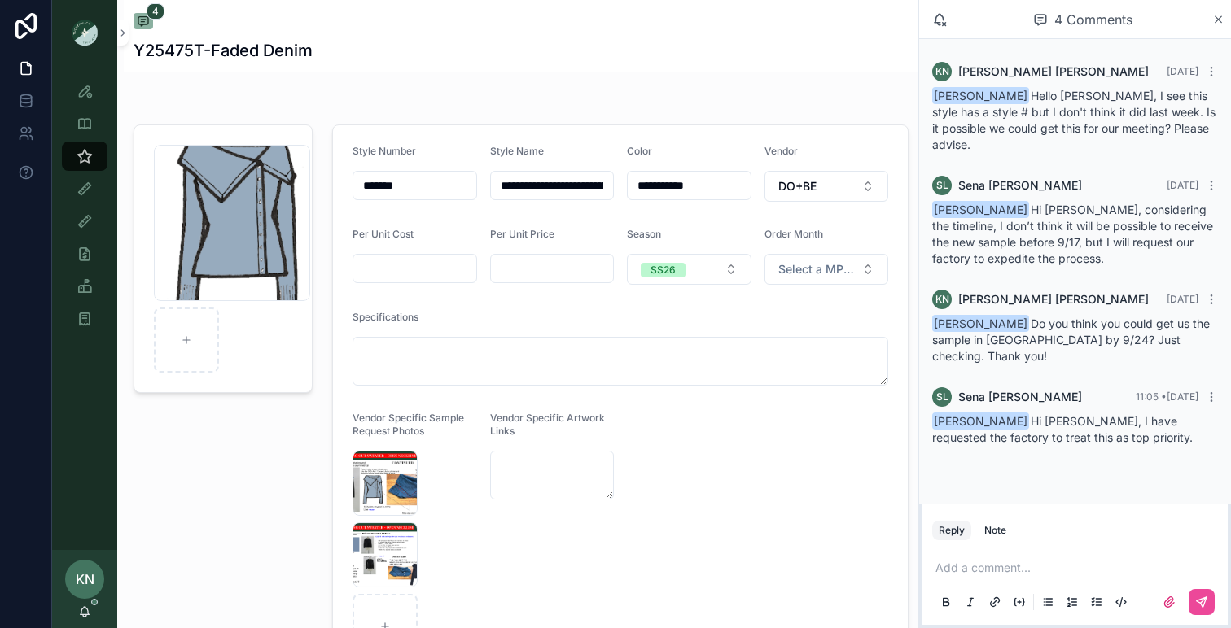
click at [994, 569] on p "scrollable content" at bounding box center [1078, 568] width 286 height 16
click at [1094, 541] on span "[EMAIL_ADDRESS][DOMAIN_NAME]" at bounding box center [1062, 541] width 196 height 16
click at [1196, 602] on icon "scrollable content" at bounding box center [1201, 602] width 13 height 13
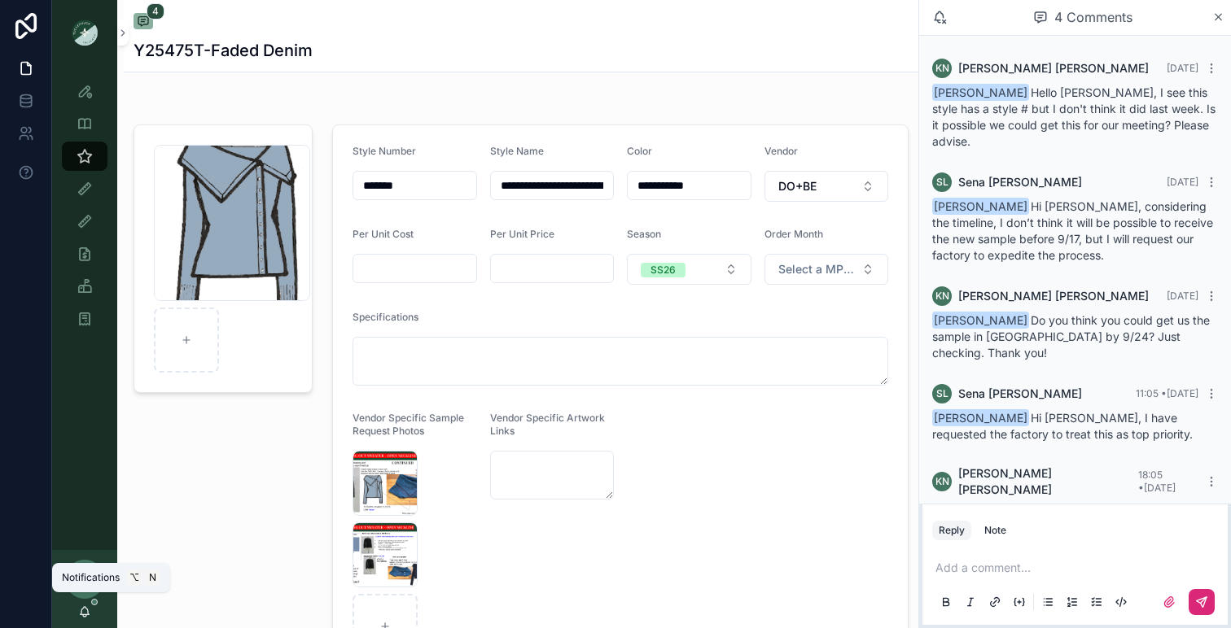
click at [87, 610] on icon "scrollable content" at bounding box center [85, 610] width 9 height 7
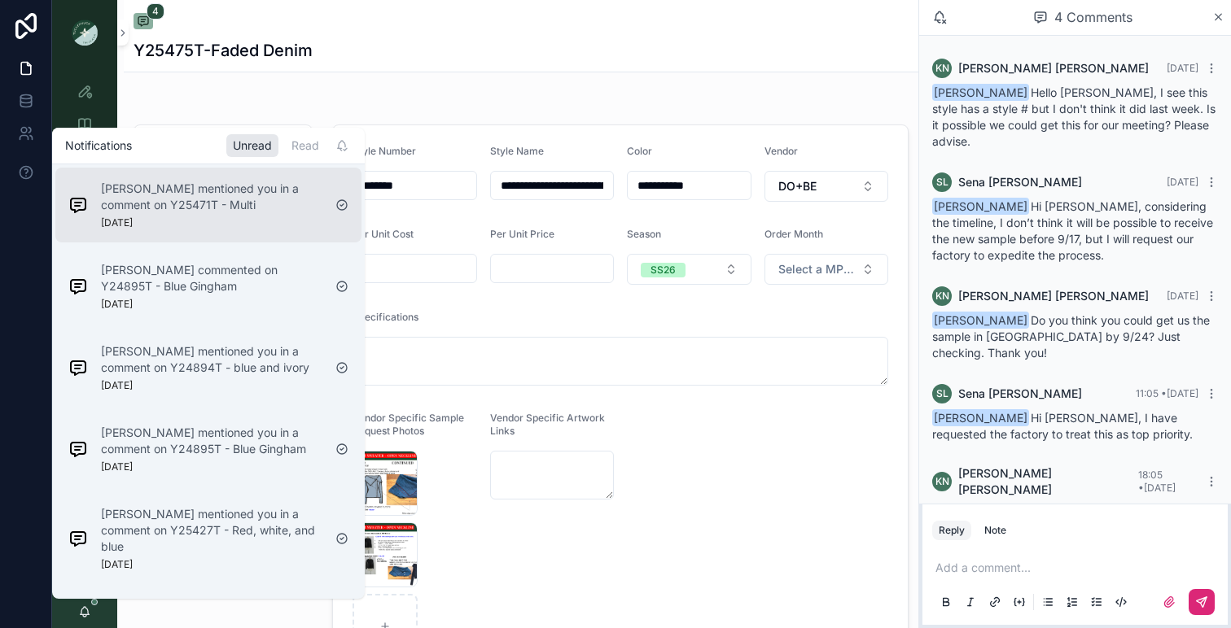
click at [182, 198] on p "[PERSON_NAME] mentioned you in a comment on Y25471T - Multi" at bounding box center [211, 197] width 221 height 33
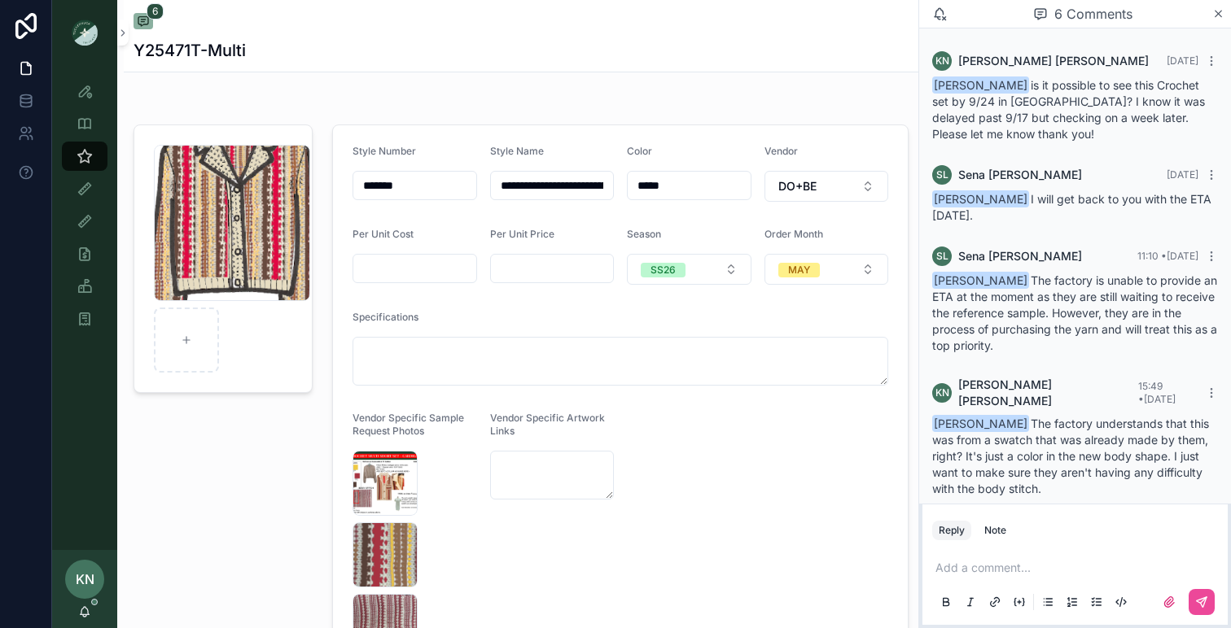
scroll to position [166, 0]
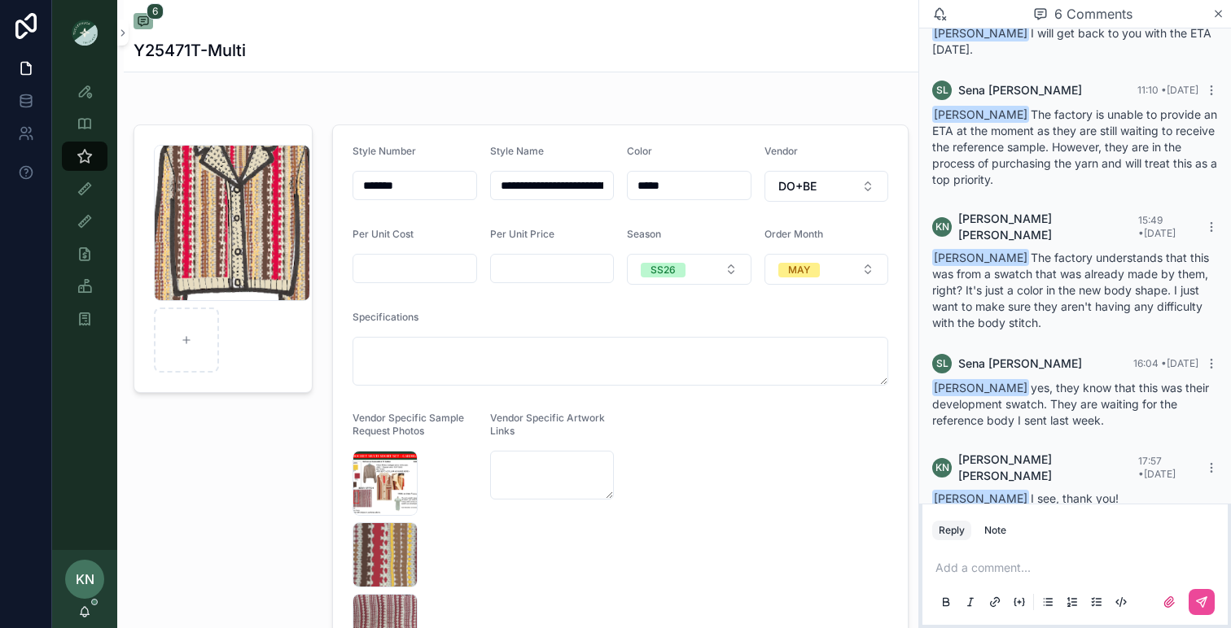
click at [85, 619] on div "KN [PERSON_NAME]" at bounding box center [84, 589] width 65 height 78
click at [85, 614] on icon "scrollable content" at bounding box center [85, 610] width 9 height 7
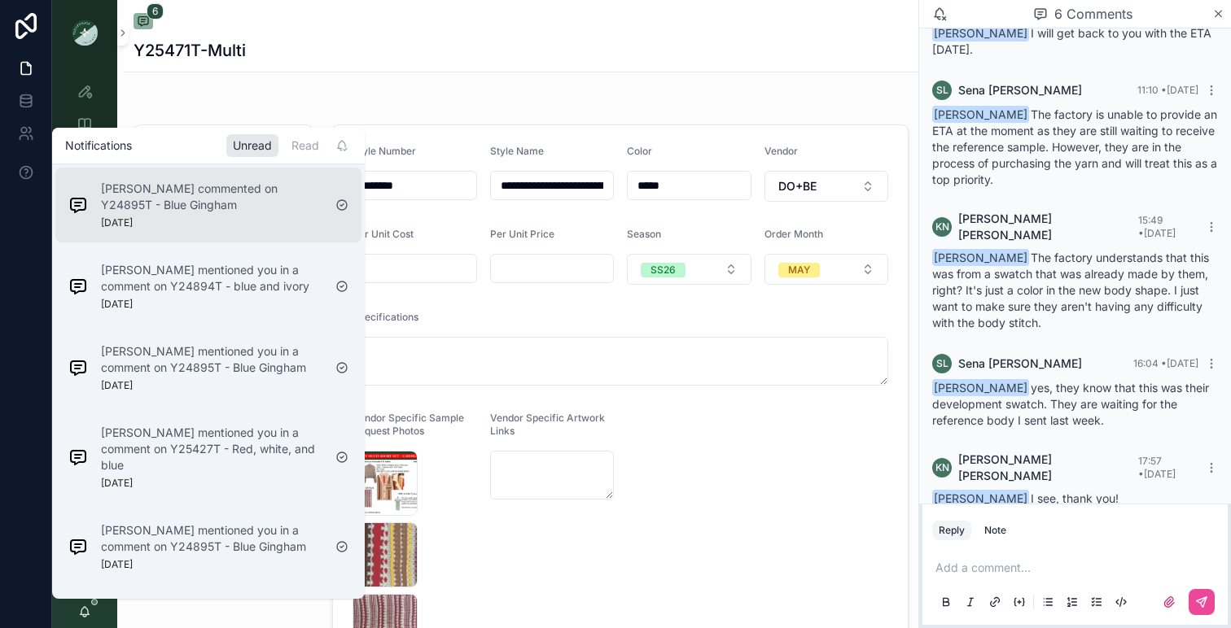
click at [208, 208] on p "[PERSON_NAME] commented on Y24895T - Blue Gingham" at bounding box center [211, 197] width 221 height 33
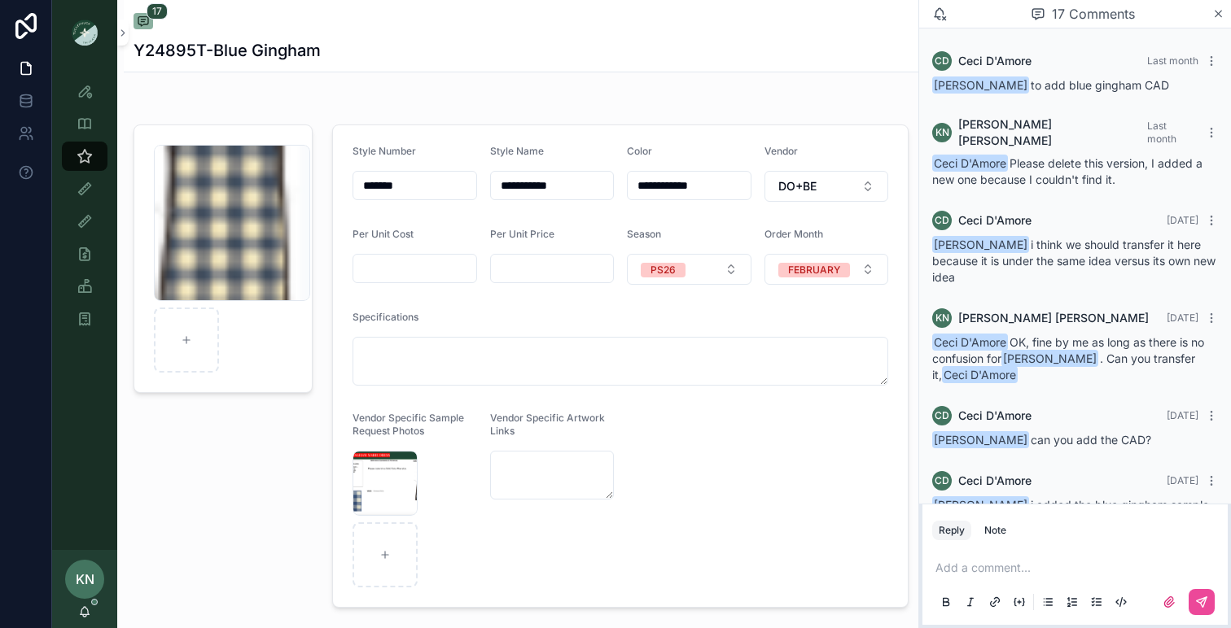
scroll to position [1159, 0]
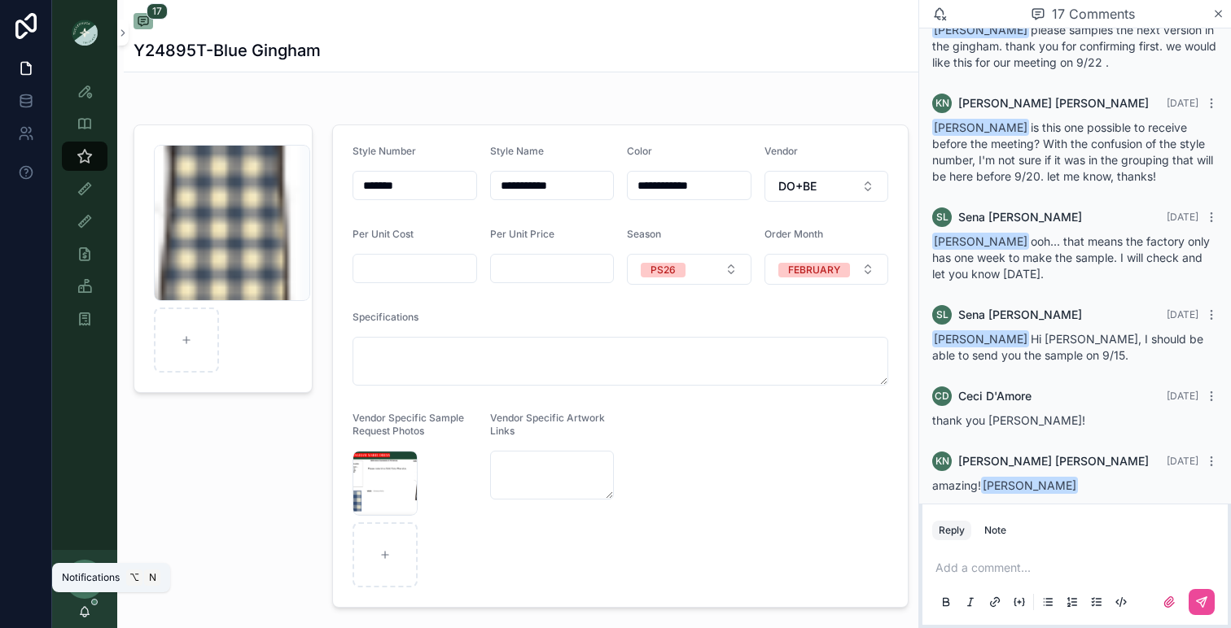
click at [85, 619] on div "KN [PERSON_NAME]" at bounding box center [84, 589] width 65 height 78
click at [1050, 571] on p "scrollable content" at bounding box center [1078, 568] width 286 height 16
click at [85, 608] on icon "scrollable content" at bounding box center [85, 610] width 9 height 7
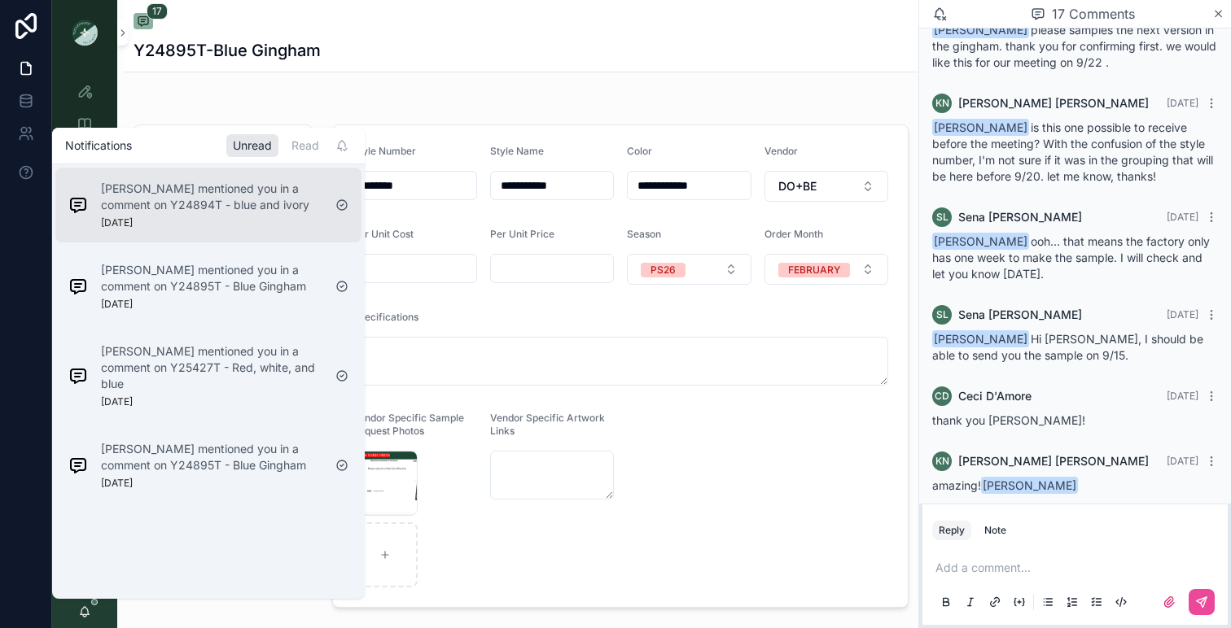
click at [157, 204] on p "[PERSON_NAME] mentioned you in a comment on Y24894T - blue and ivory" at bounding box center [211, 197] width 221 height 33
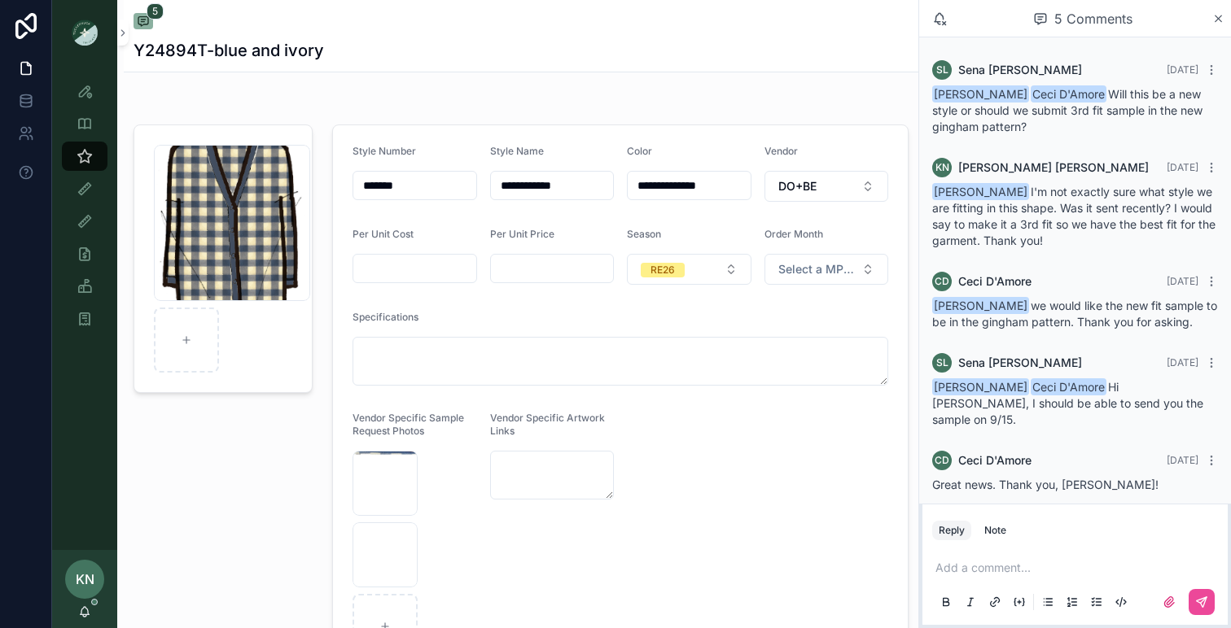
scroll to position [20, 0]
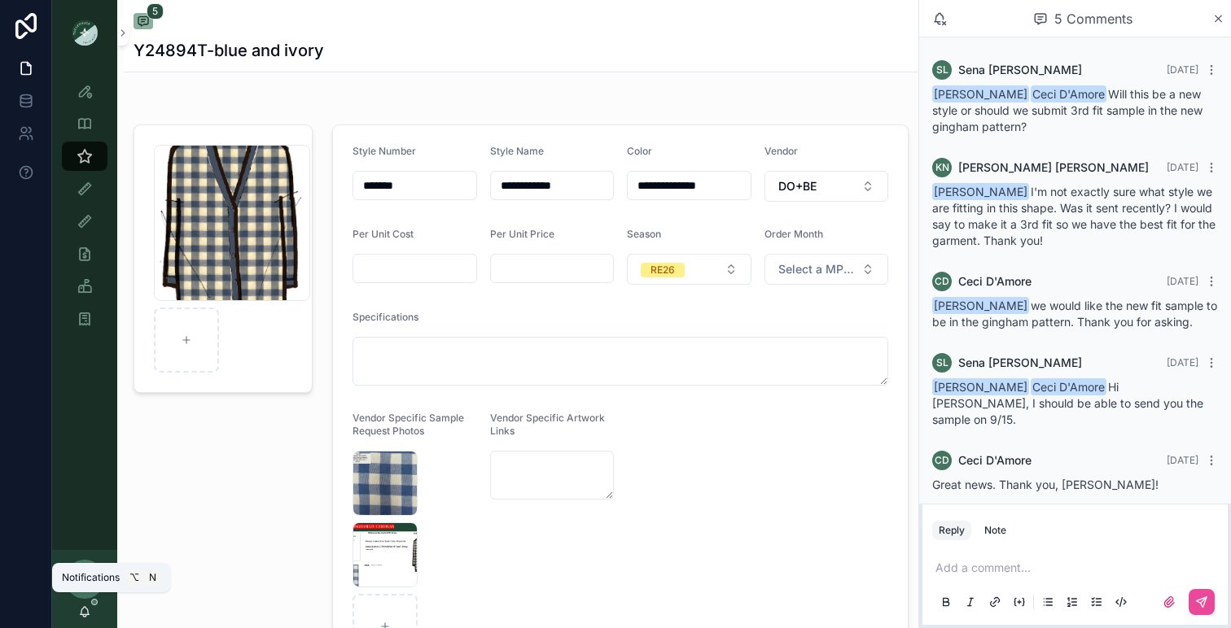
click at [88, 615] on icon "scrollable content" at bounding box center [84, 612] width 13 height 13
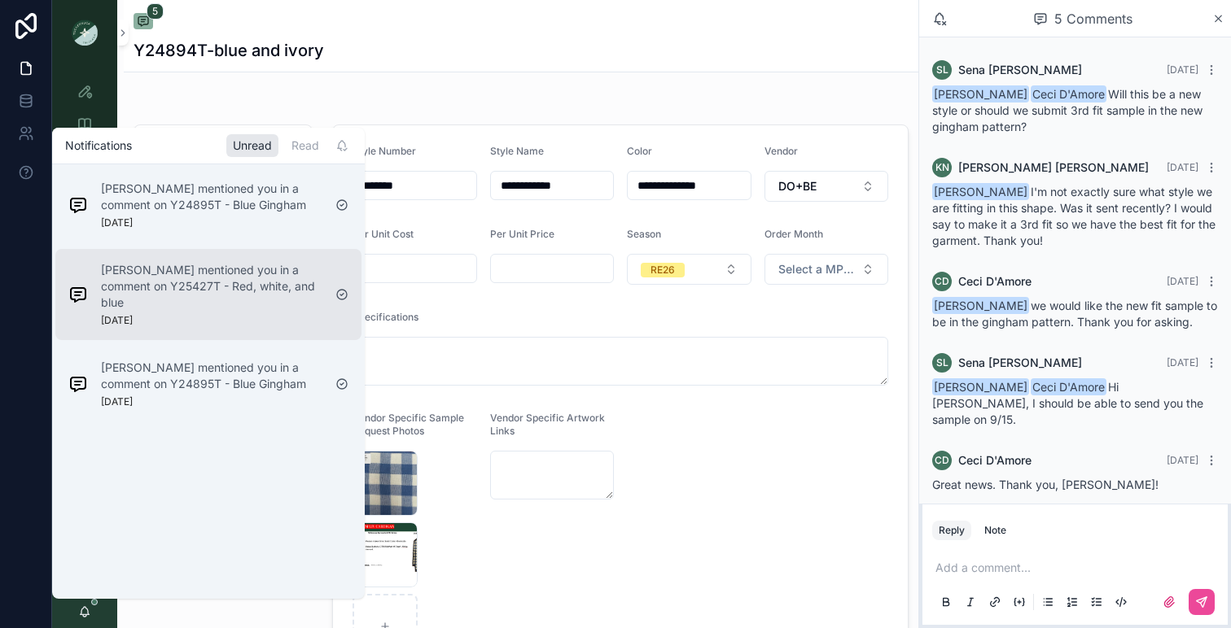
click at [182, 281] on p "[PERSON_NAME] mentioned you in a comment on Y25427T - Red, white, and blue" at bounding box center [211, 286] width 221 height 49
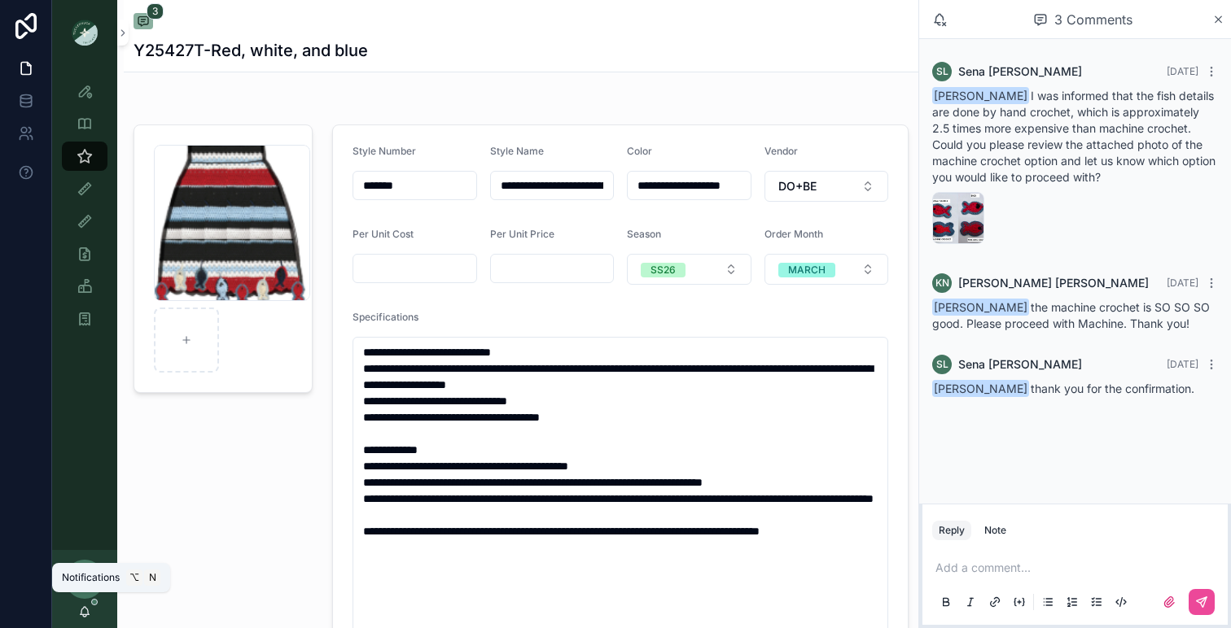
click at [88, 614] on icon "scrollable content" at bounding box center [85, 610] width 9 height 7
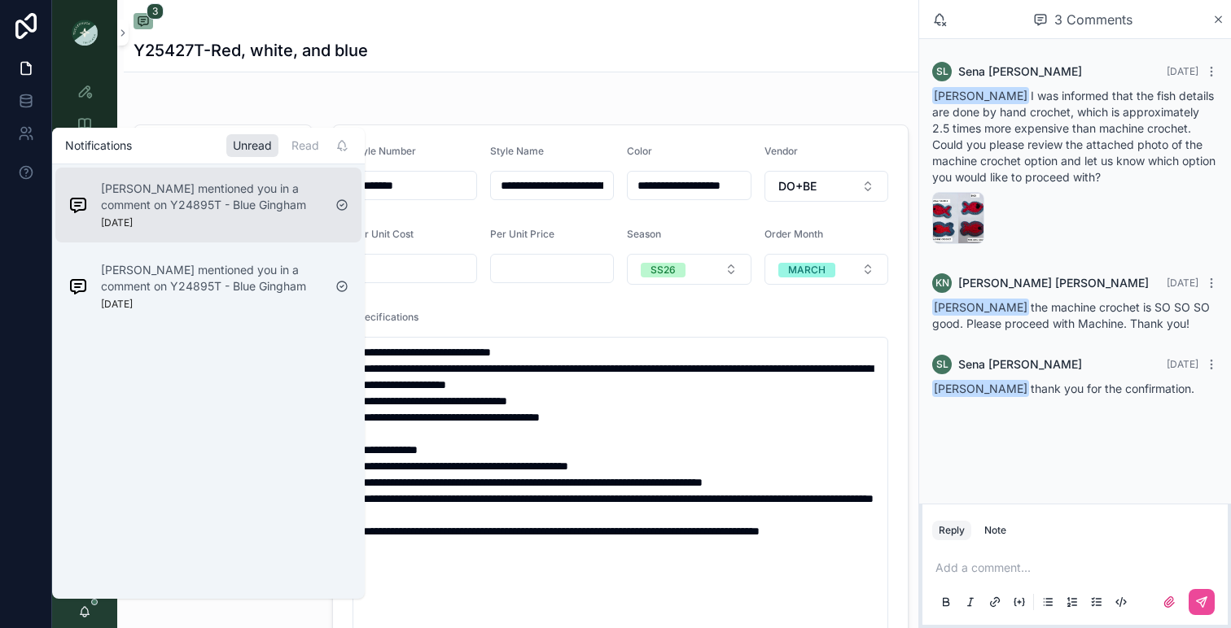
click at [155, 217] on div "[PERSON_NAME] mentioned you in a comment on Y24895T - Blue Gingham [DATE]" at bounding box center [211, 205] width 221 height 49
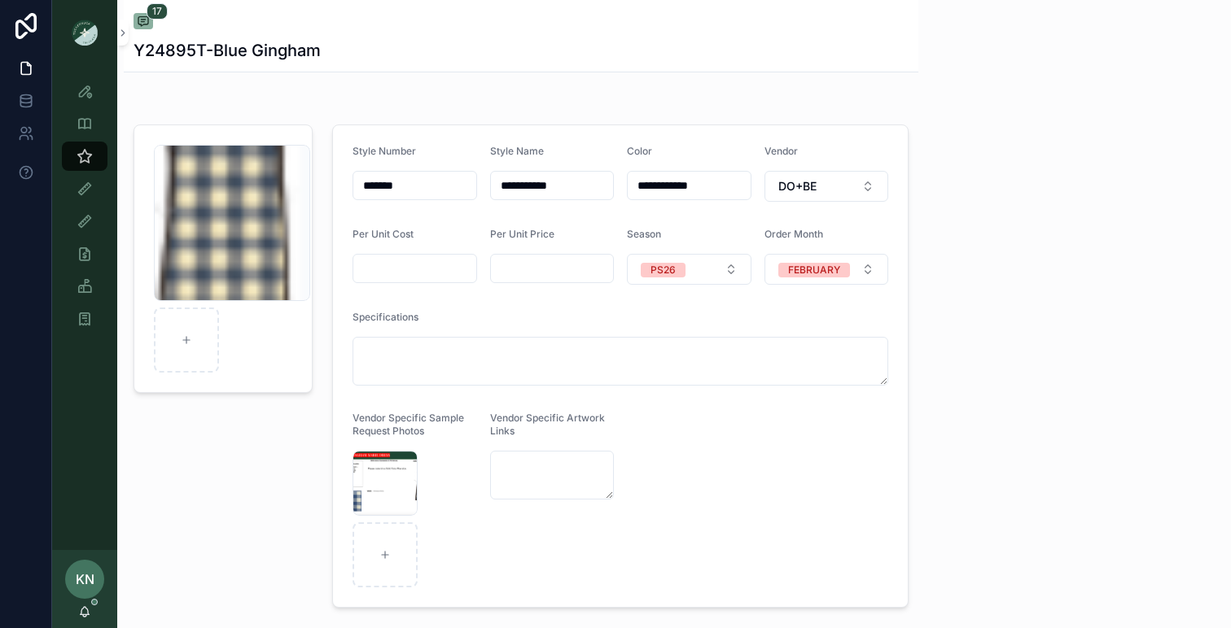
scroll to position [1159, 0]
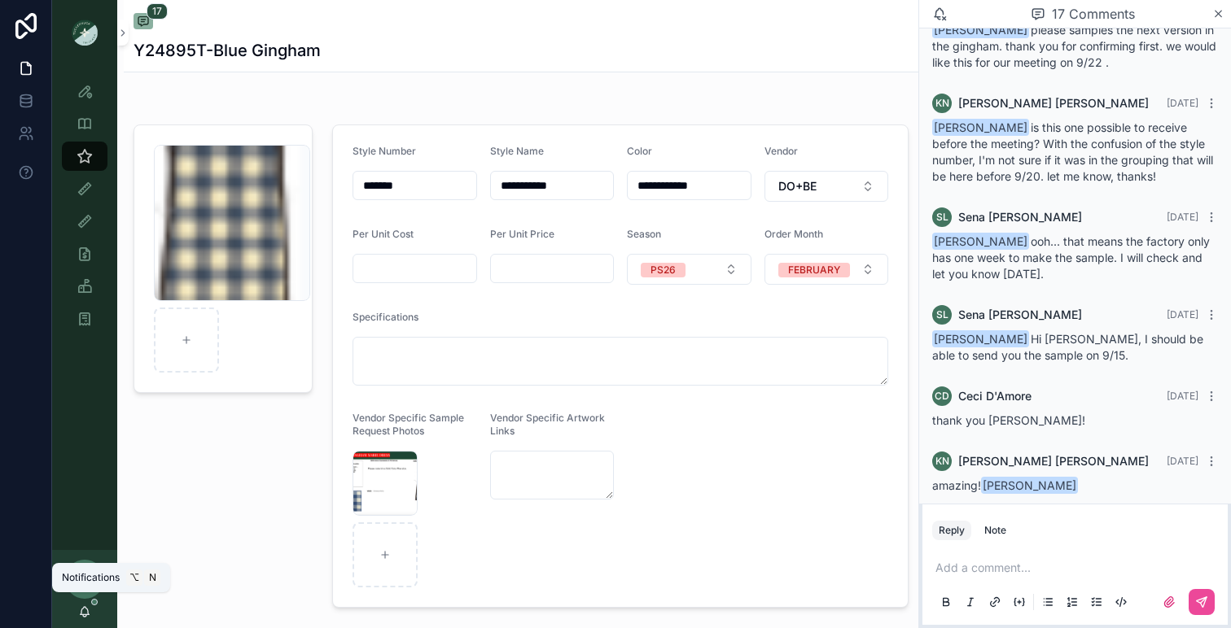
click at [85, 612] on icon "scrollable content" at bounding box center [84, 612] width 13 height 13
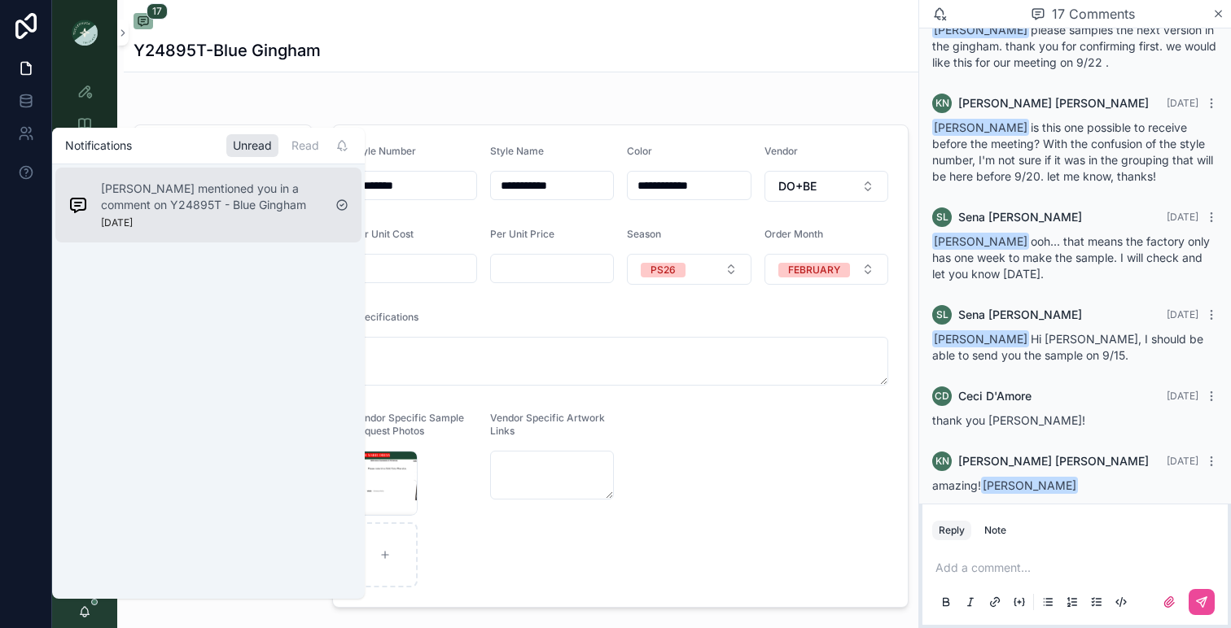
click at [234, 223] on div "[PERSON_NAME] mentioned you in a comment on Y24895T - Blue Gingham [DATE]" at bounding box center [211, 205] width 221 height 49
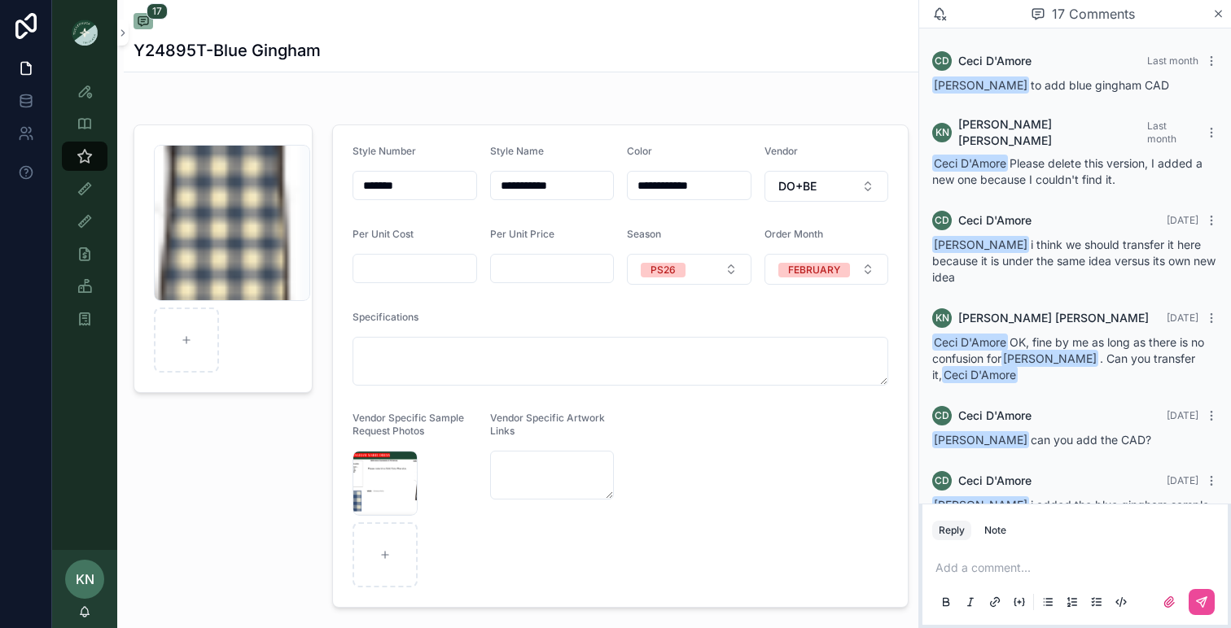
scroll to position [1159, 0]
